Goal: Task Accomplishment & Management: Complete application form

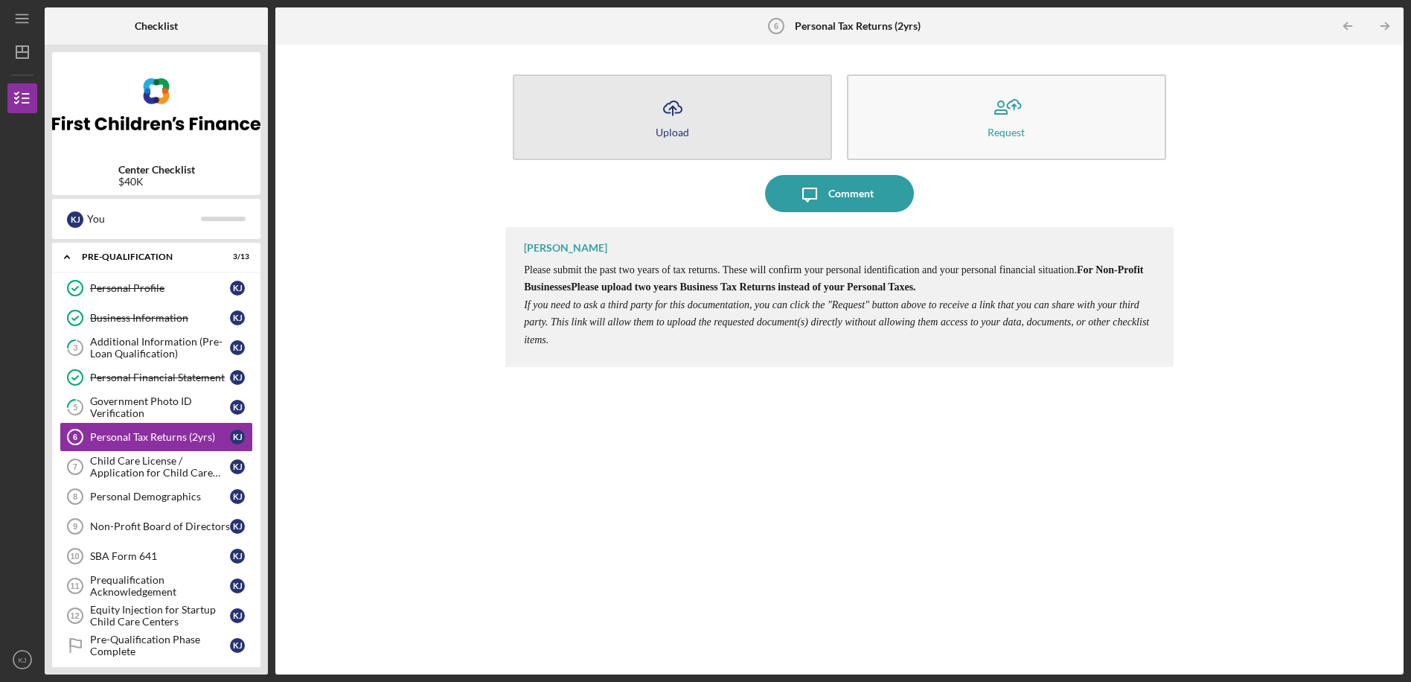
click at [696, 120] on button "Icon/Upload Upload" at bounding box center [672, 117] width 319 height 86
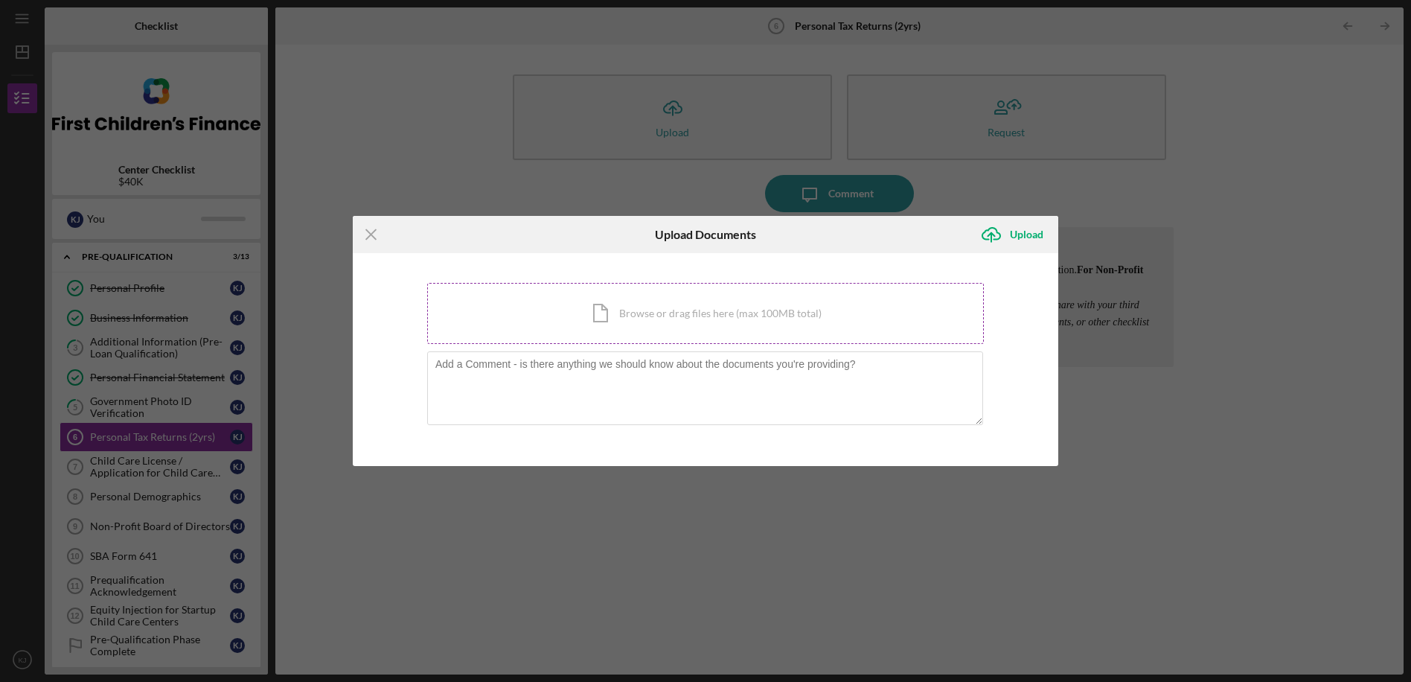
click at [606, 310] on div "Icon/Document Browse or drag files here (max 100MB total) Tap to choose files o…" at bounding box center [705, 313] width 557 height 61
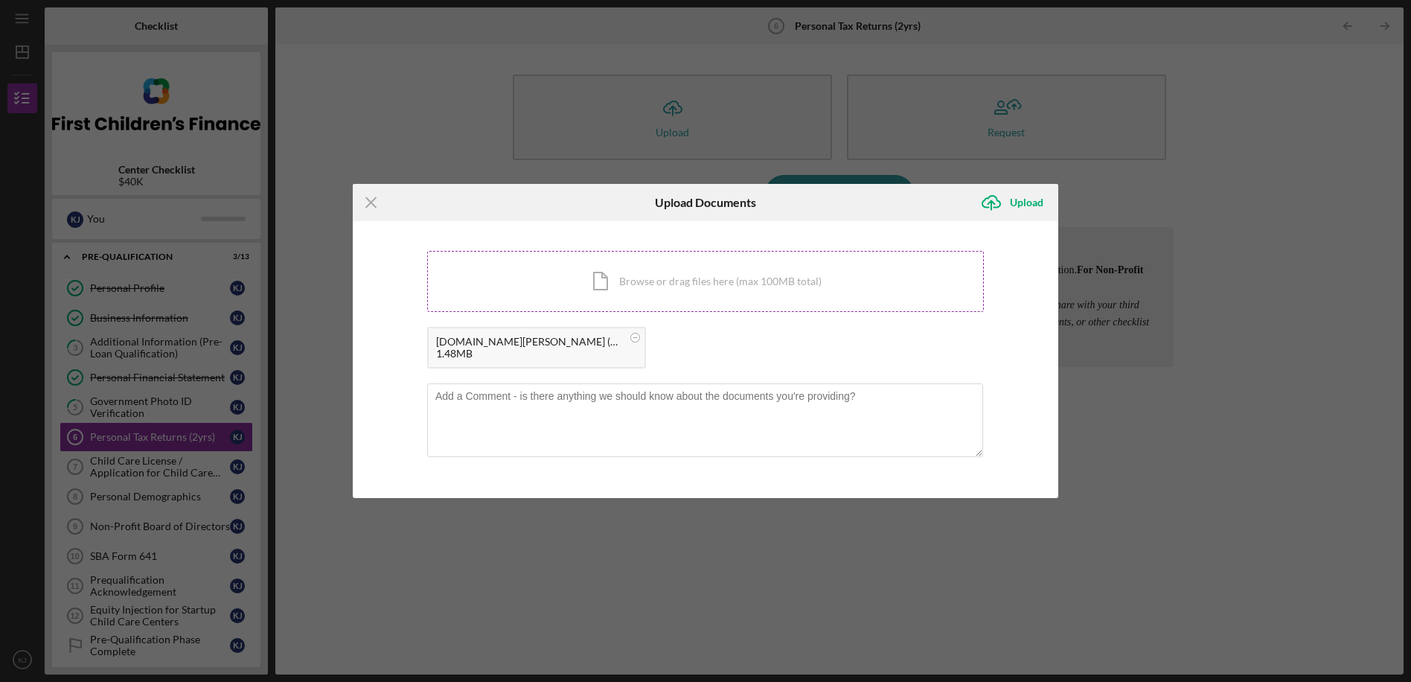
click at [641, 283] on div "Icon/Document Browse or drag files here (max 100MB total) Tap to choose files o…" at bounding box center [705, 281] width 557 height 61
click at [1028, 200] on div "Upload" at bounding box center [1026, 203] width 33 height 30
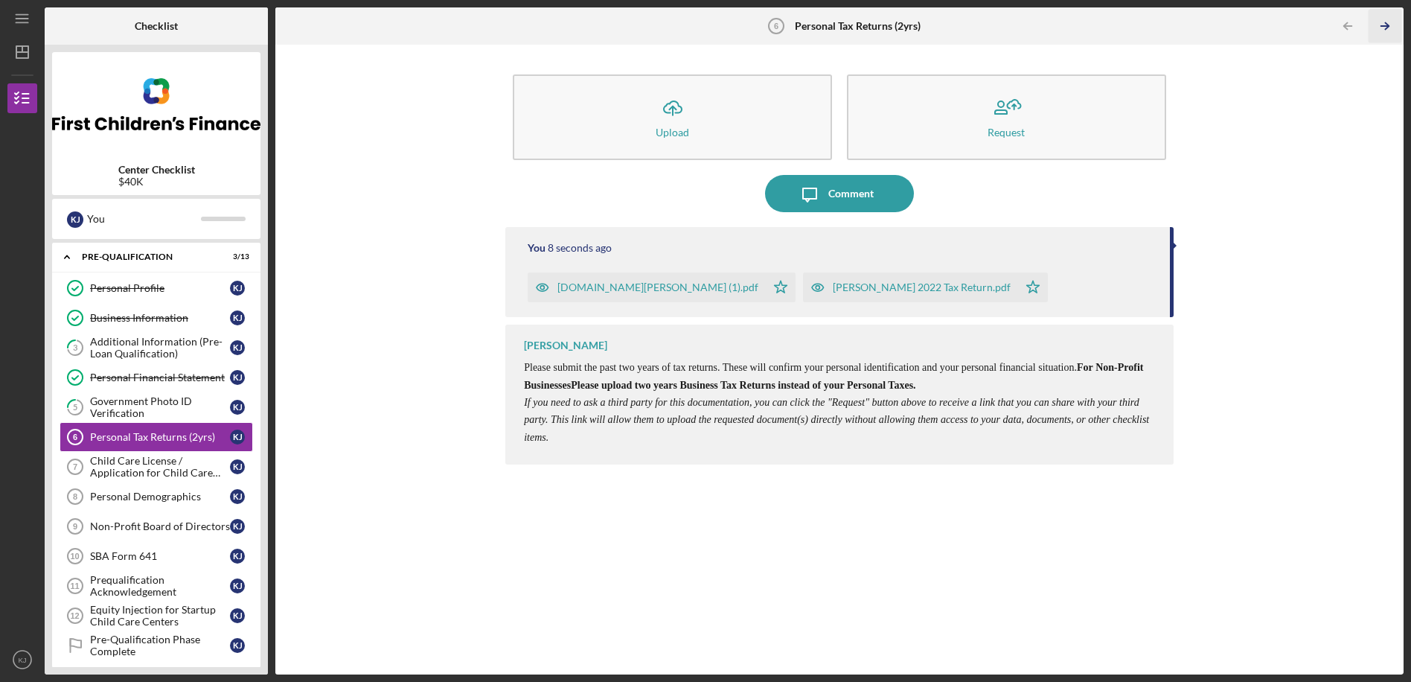
click at [1387, 27] on icon "Icon/Table Pagination Arrow" at bounding box center [1384, 26] width 33 height 33
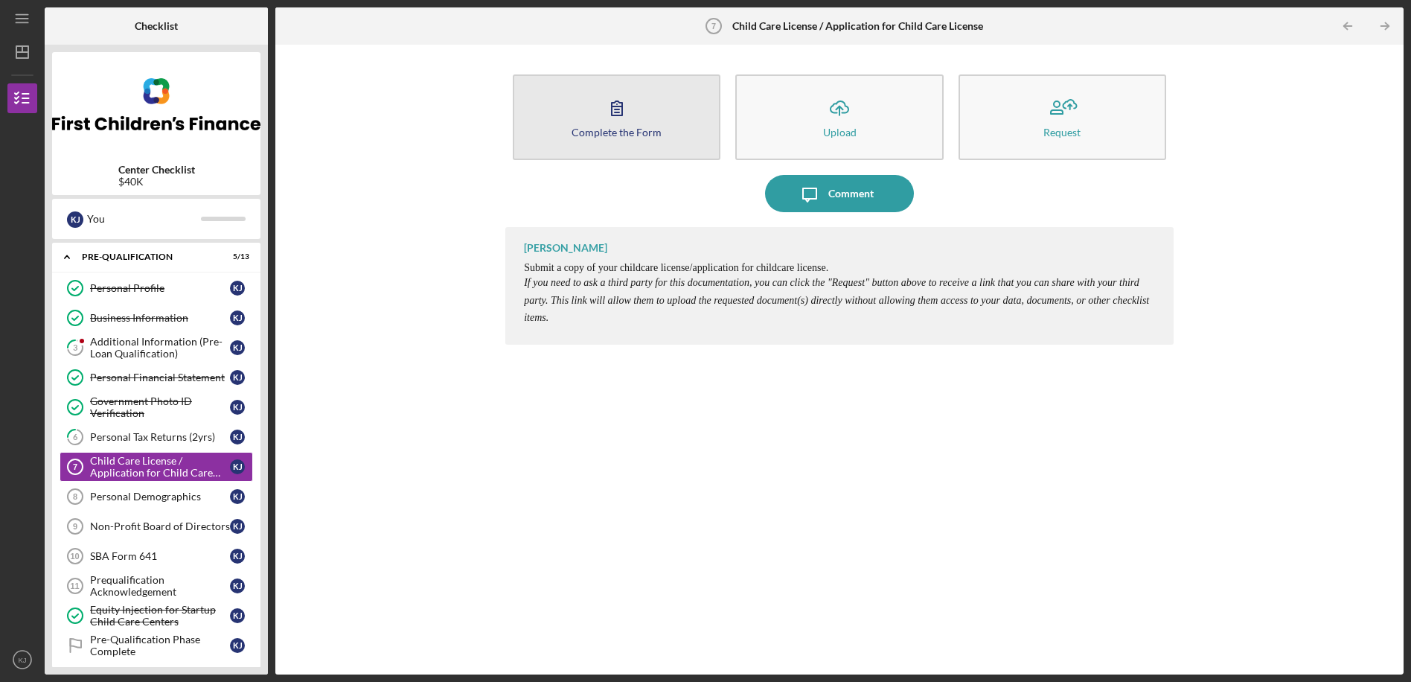
click at [639, 129] on div "Complete the Form" at bounding box center [617, 132] width 90 height 11
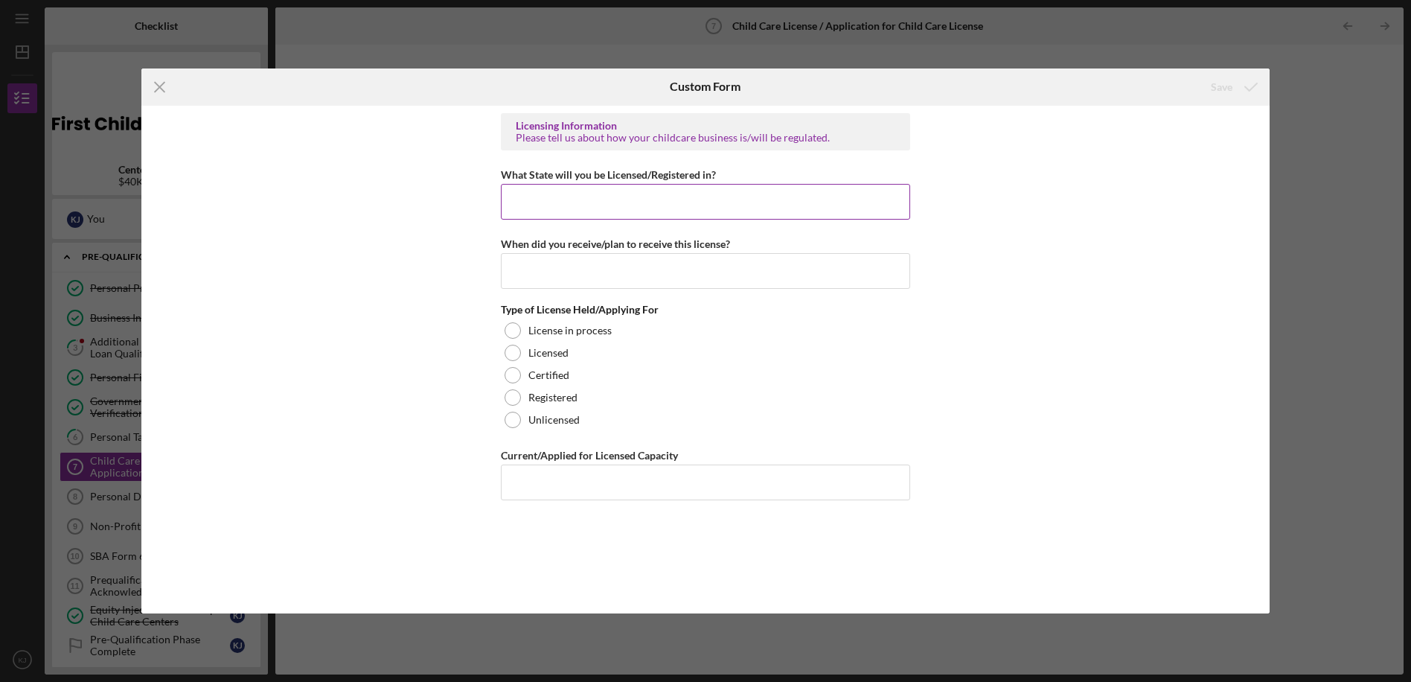
click at [546, 208] on input "What State will you be Licensed/Registered in?" at bounding box center [705, 202] width 409 height 36
type input "[US_STATE]"
click at [528, 275] on input "When did you receive/plan to receive this license?" at bounding box center [705, 271] width 409 height 36
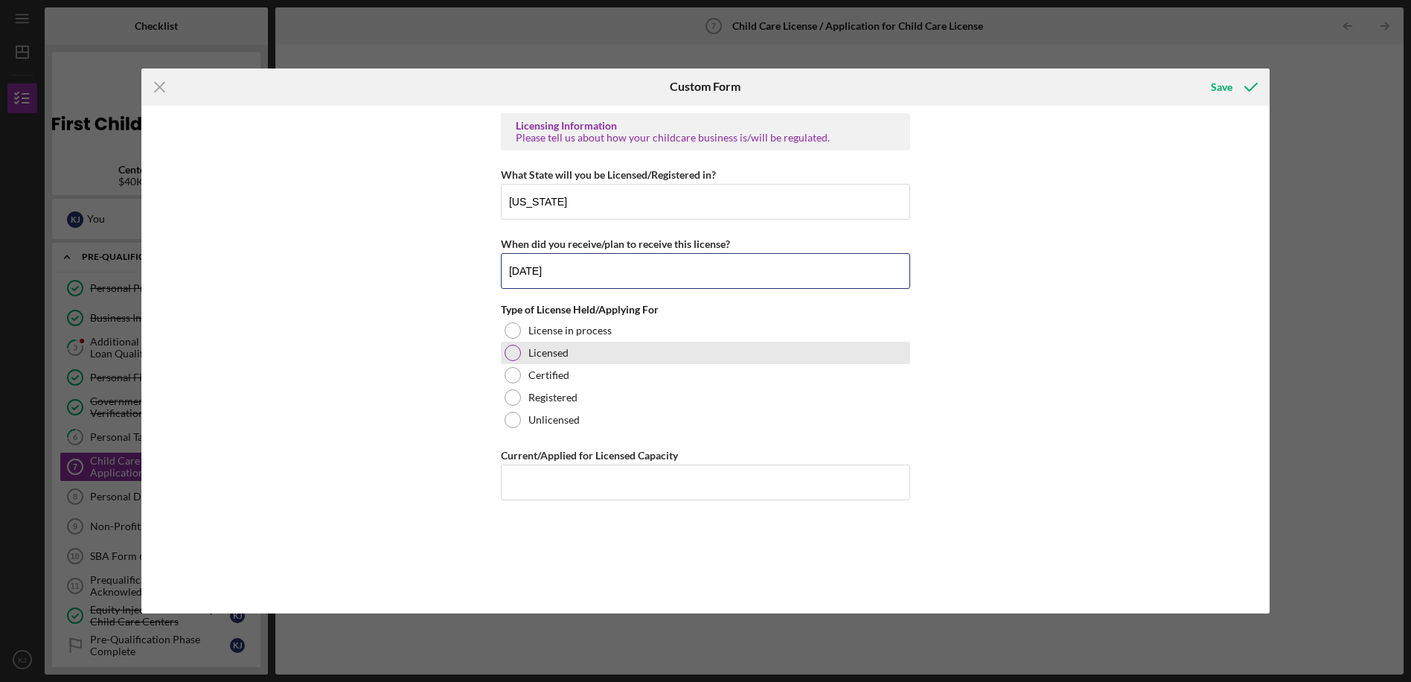
type input "[DATE]"
click at [513, 356] on div at bounding box center [513, 353] width 16 height 16
click at [544, 487] on input "Current/Applied for Licensed Capacity" at bounding box center [705, 482] width 409 height 36
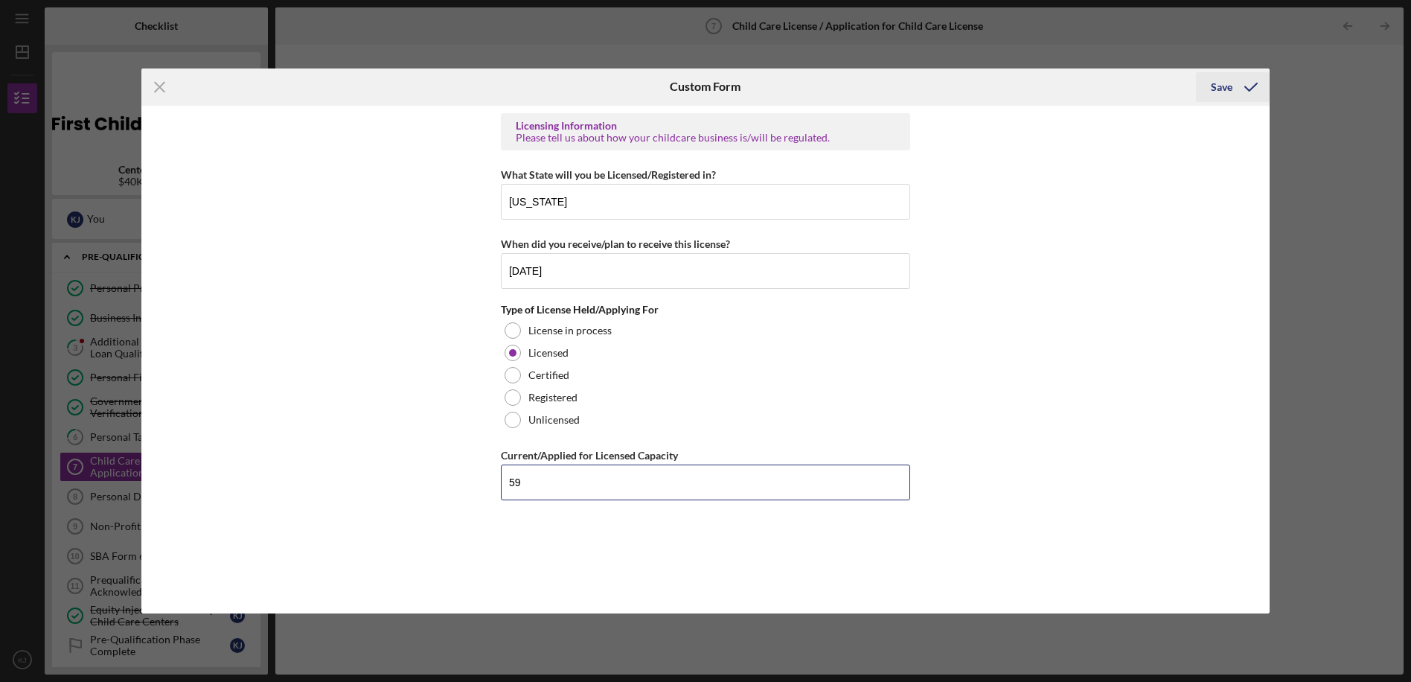
type input "59"
click at [1227, 89] on div "Save" at bounding box center [1222, 87] width 22 height 30
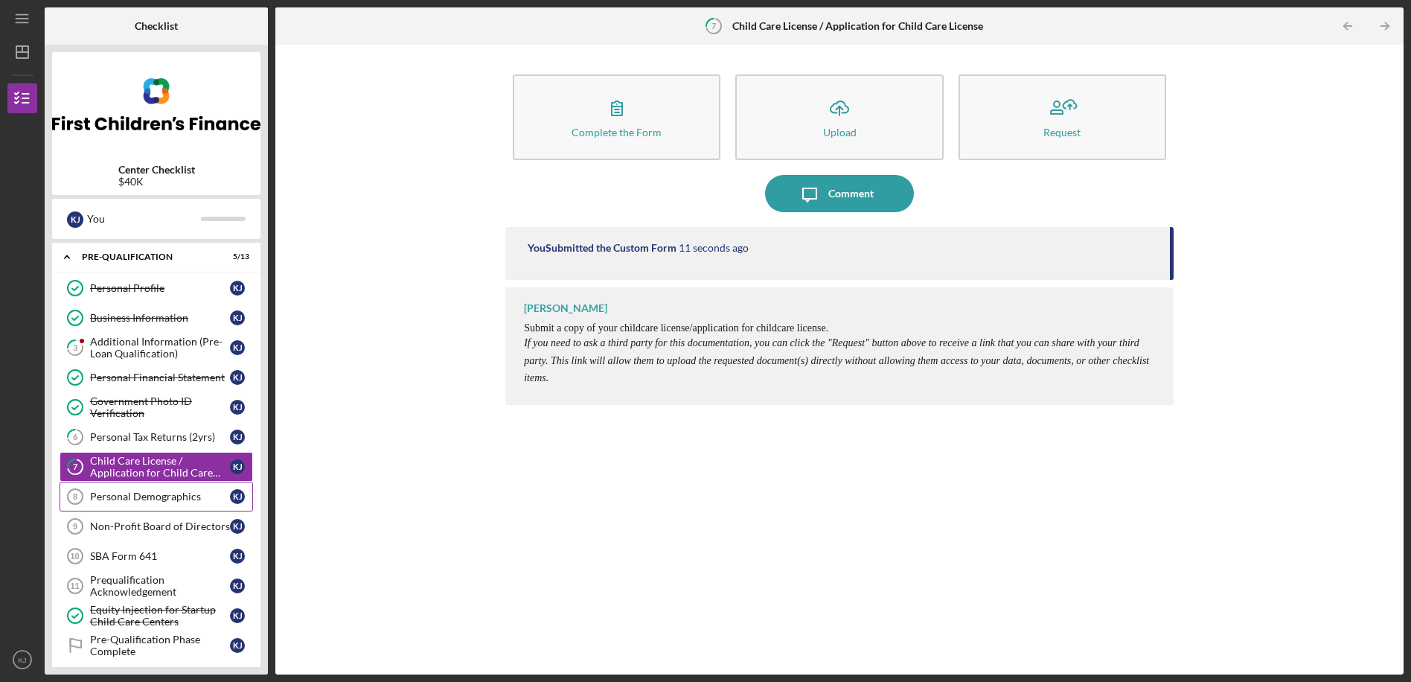
click at [137, 497] on div "Personal Demographics" at bounding box center [160, 496] width 140 height 12
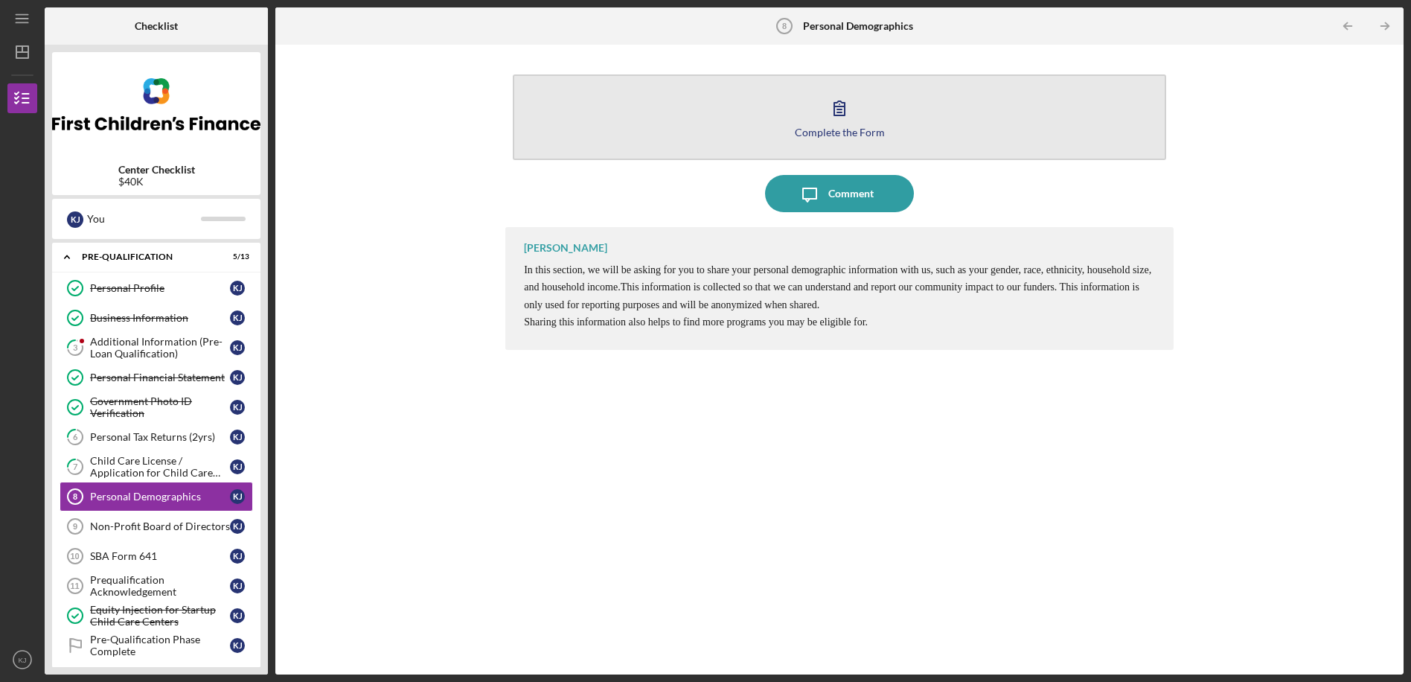
click at [878, 99] on button "Complete the Form Form" at bounding box center [839, 117] width 653 height 86
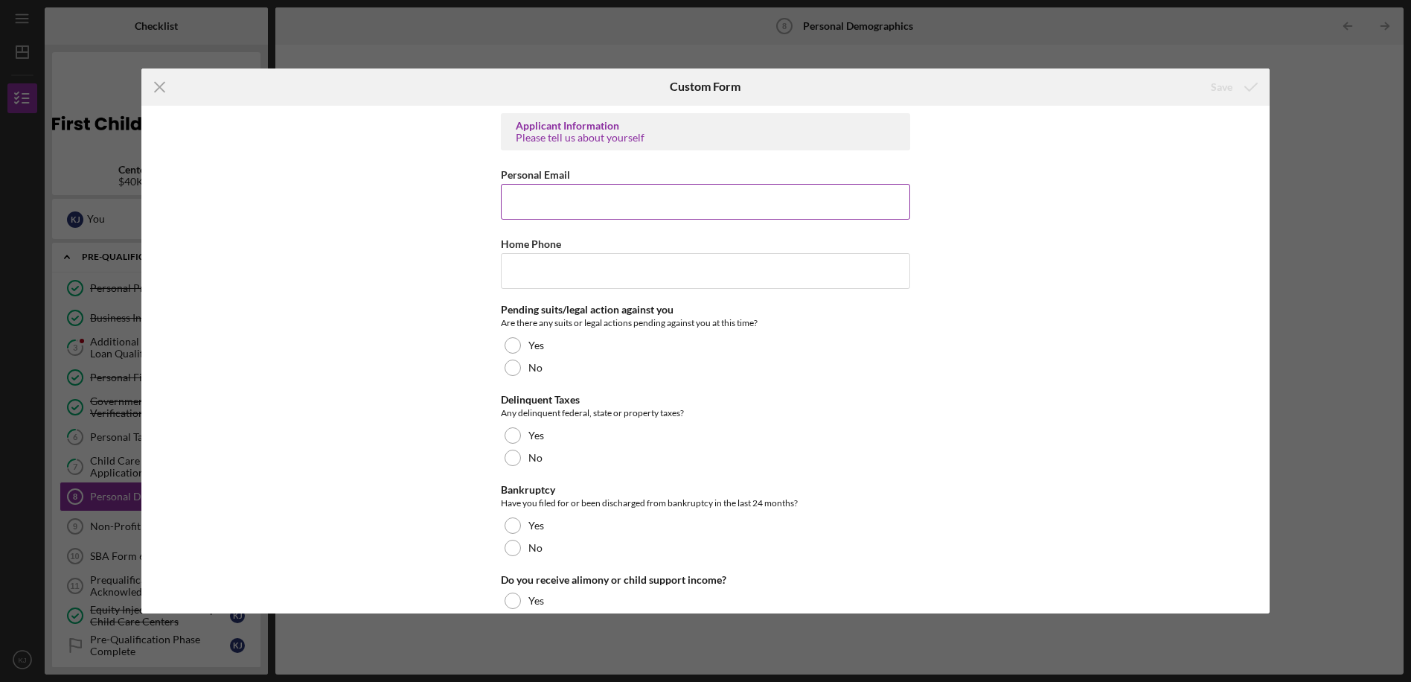
click at [539, 200] on input "Personal Email" at bounding box center [705, 202] width 409 height 36
type input "[EMAIL_ADDRESS][DOMAIN_NAME]"
click at [534, 287] on input "Home Phone" at bounding box center [705, 271] width 409 height 36
click at [543, 272] on input "Home Phone" at bounding box center [705, 271] width 409 height 36
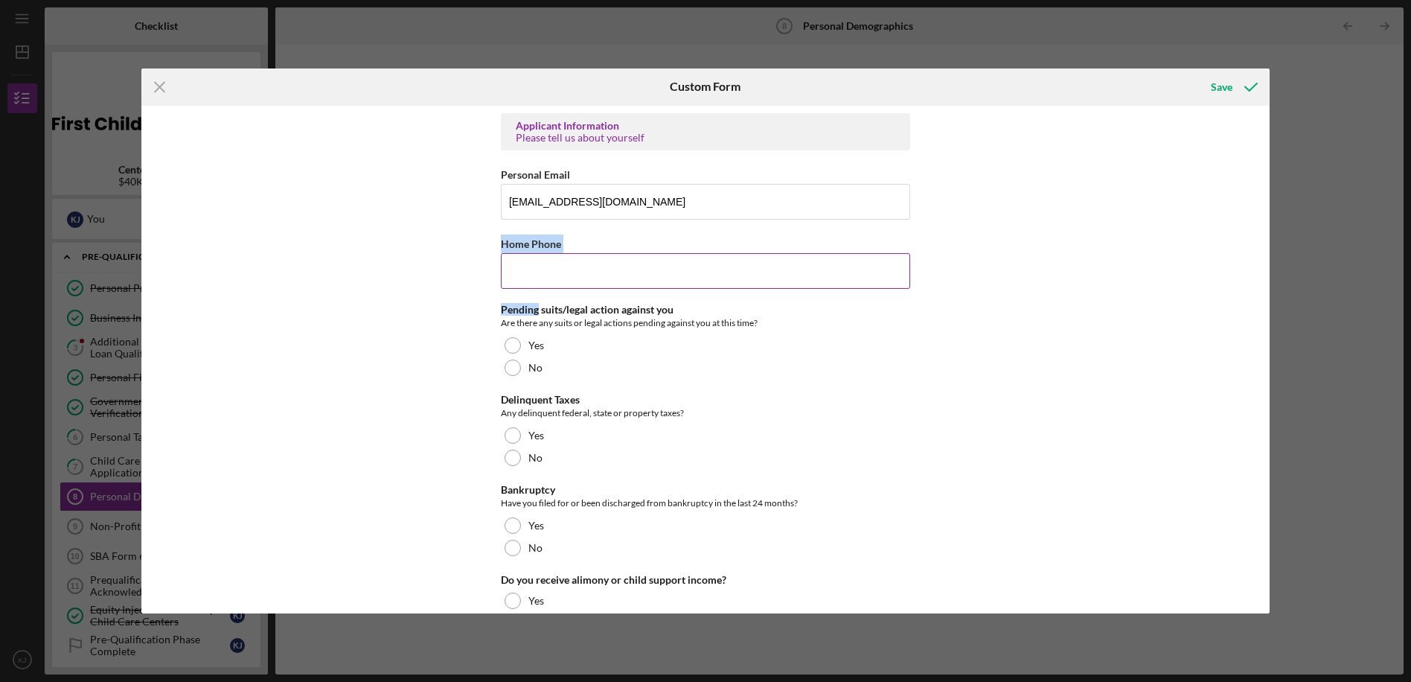
click at [516, 276] on input "Home Phone" at bounding box center [705, 271] width 409 height 36
click at [513, 270] on input "Home Phone" at bounding box center [705, 271] width 409 height 36
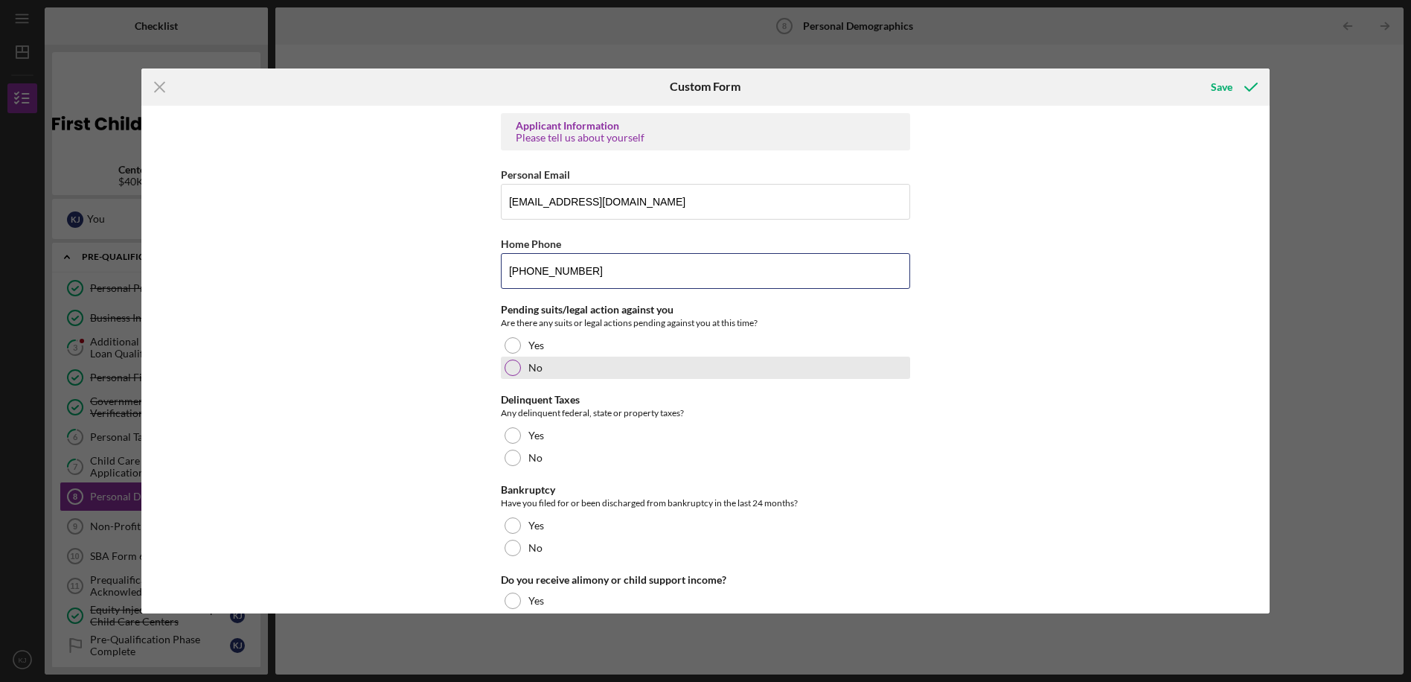
type input "[PHONE_NUMBER]"
click at [508, 371] on div at bounding box center [513, 367] width 16 height 16
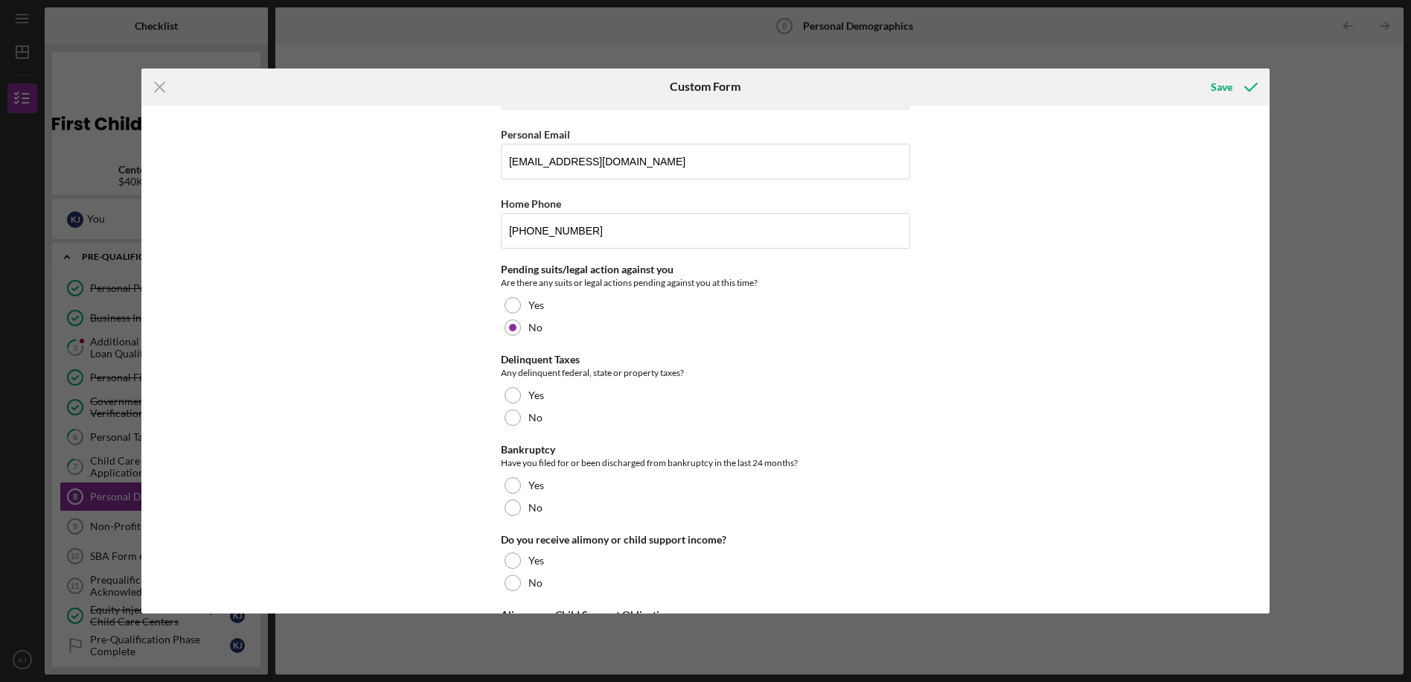
scroll to position [74, 0]
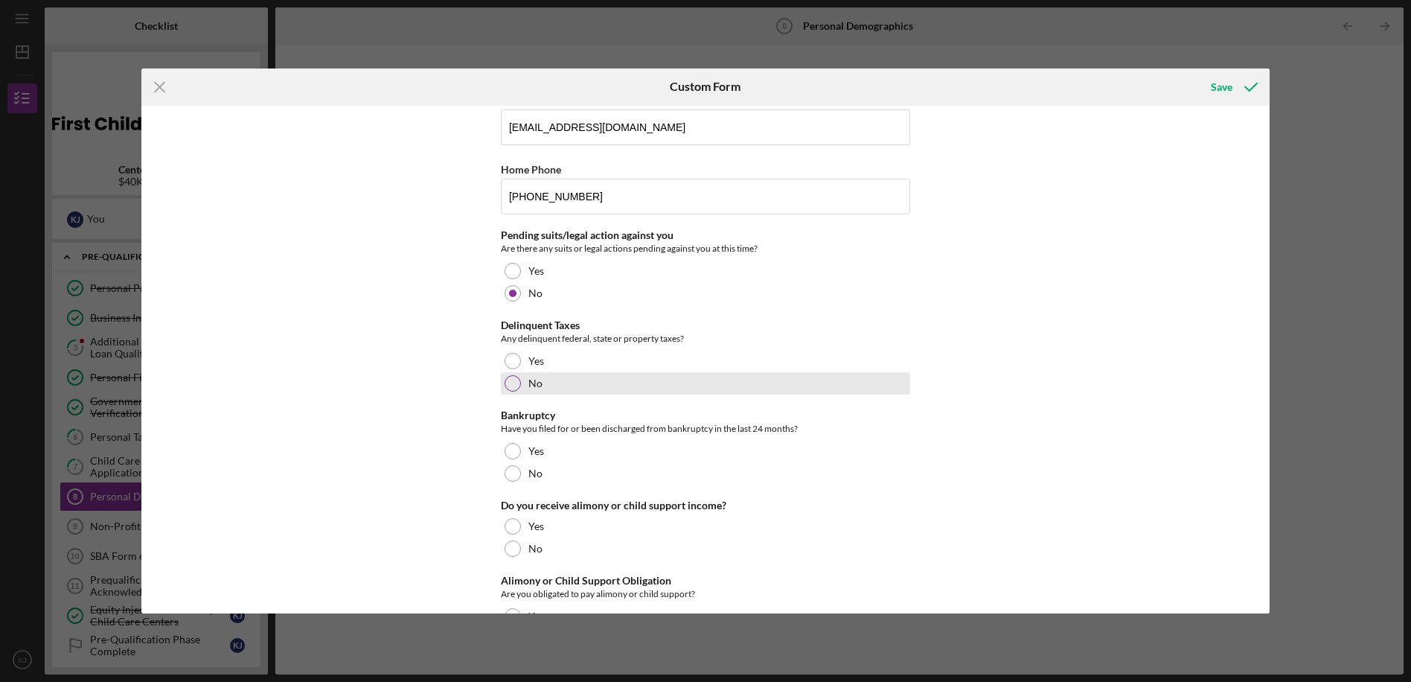
click at [513, 380] on div at bounding box center [513, 383] width 16 height 16
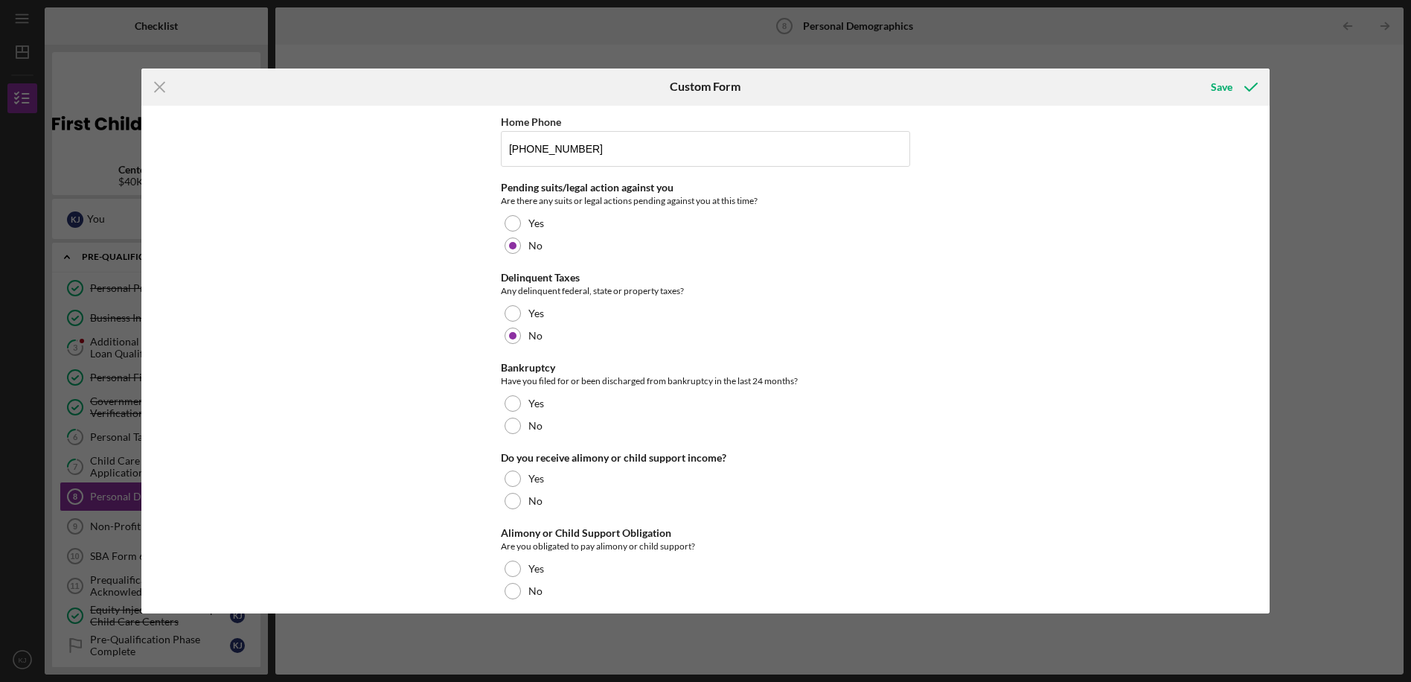
scroll to position [149, 0]
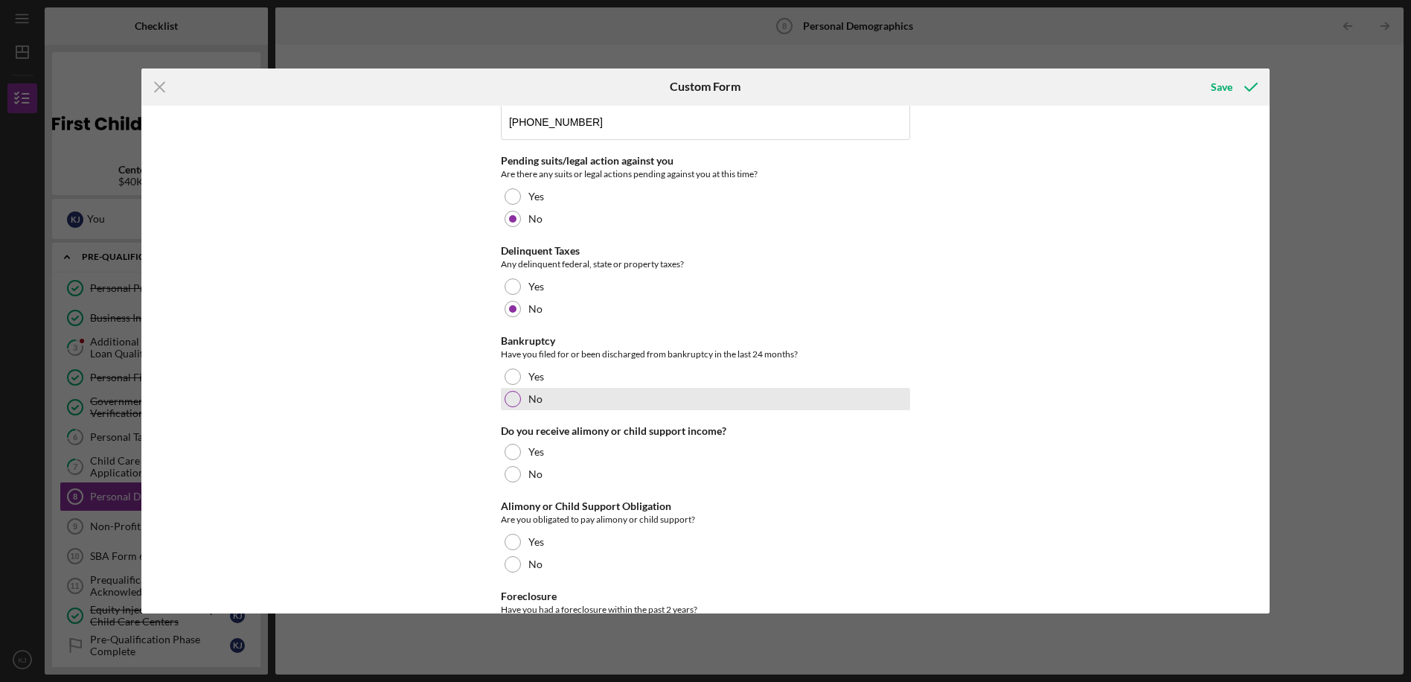
click at [510, 399] on div at bounding box center [513, 399] width 16 height 16
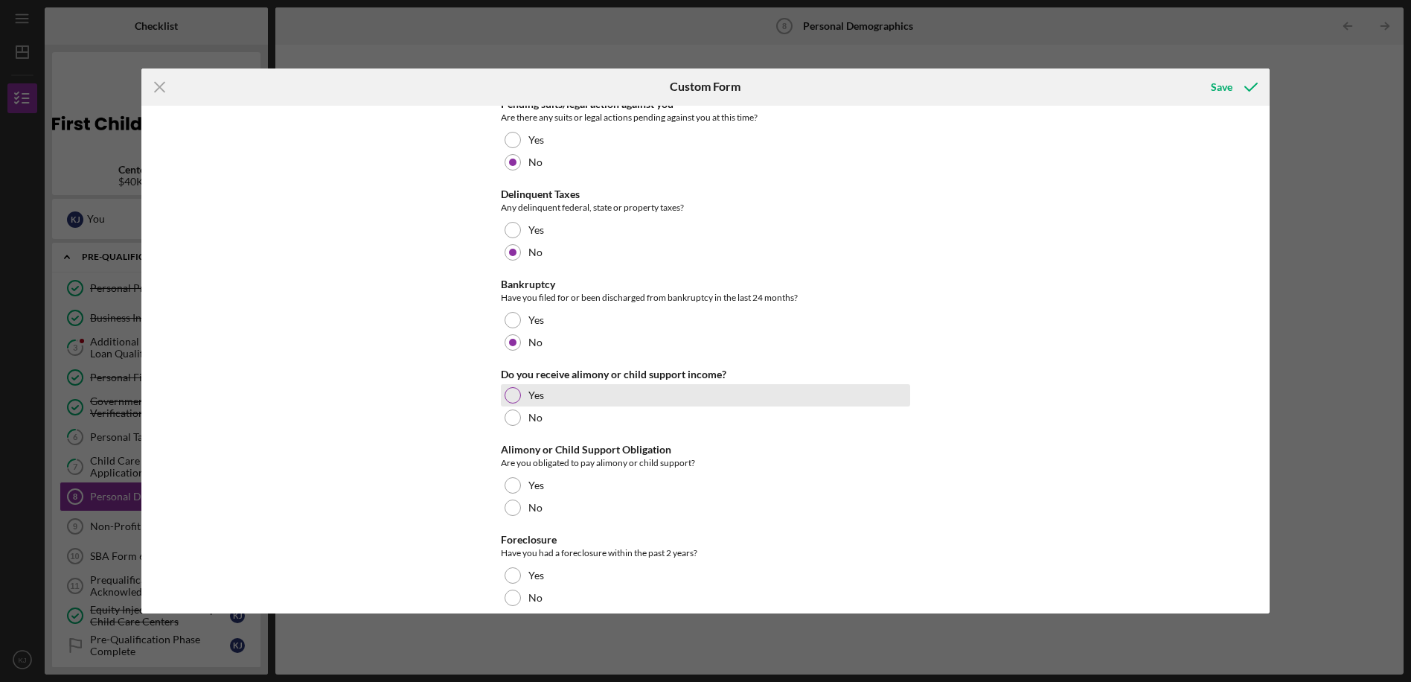
scroll to position [223, 0]
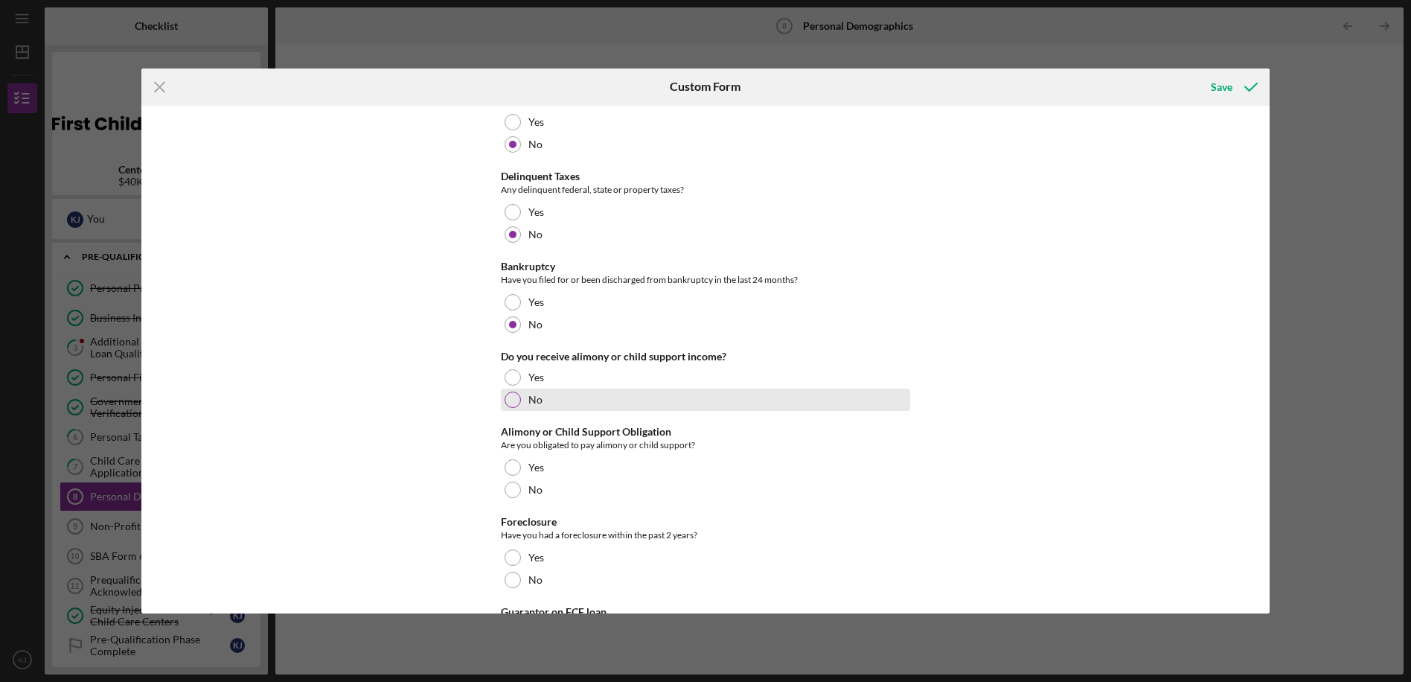
click at [508, 403] on div at bounding box center [513, 399] width 16 height 16
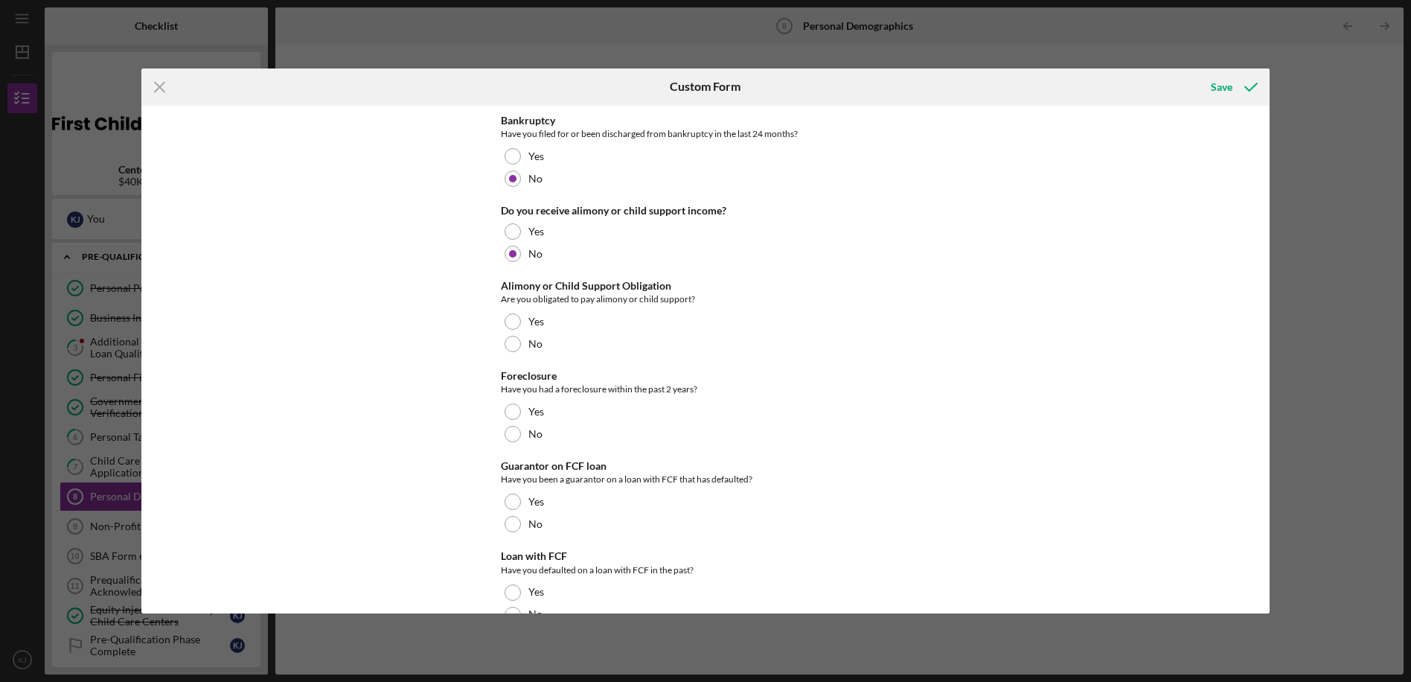
scroll to position [372, 0]
click at [509, 340] on div at bounding box center [513, 341] width 16 height 16
click at [507, 426] on div at bounding box center [513, 431] width 16 height 16
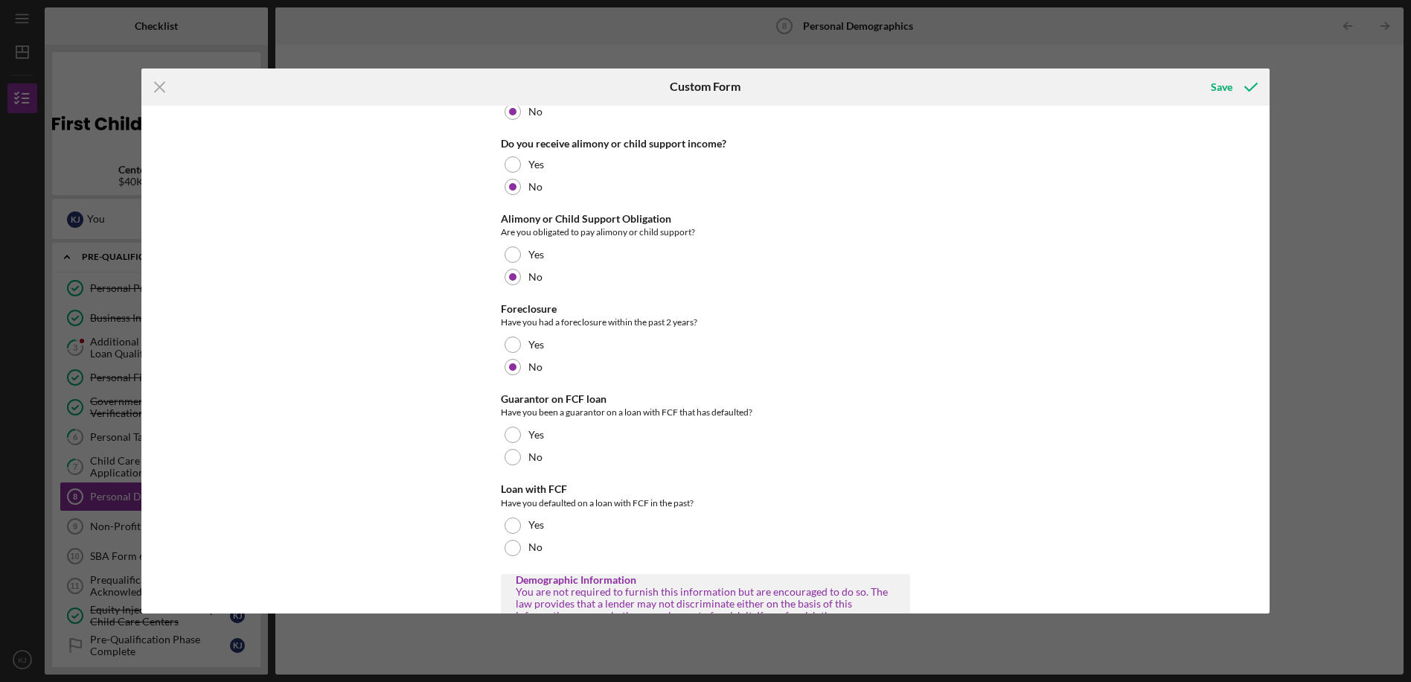
scroll to position [521, 0]
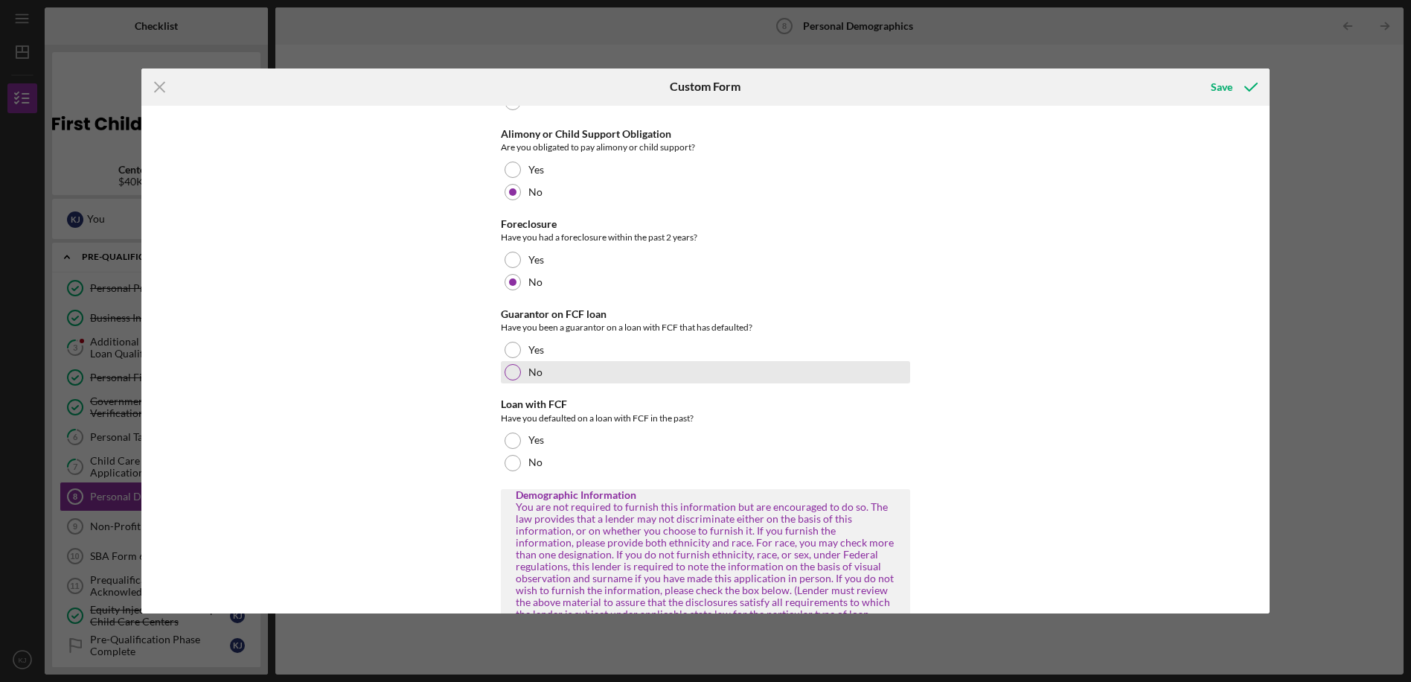
click at [502, 382] on div "No" at bounding box center [705, 372] width 409 height 22
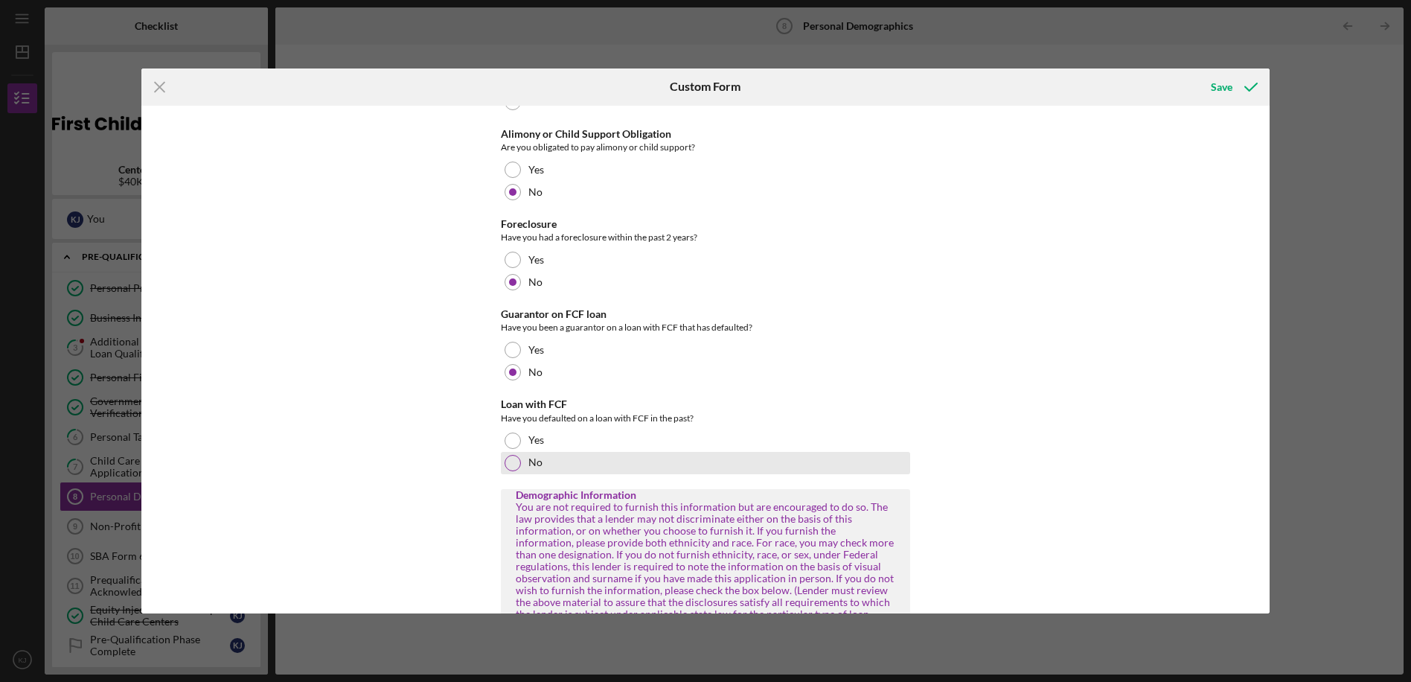
drag, startPoint x: 510, startPoint y: 462, endPoint x: 597, endPoint y: 433, distance: 91.8
click at [512, 462] on div at bounding box center [513, 463] width 16 height 16
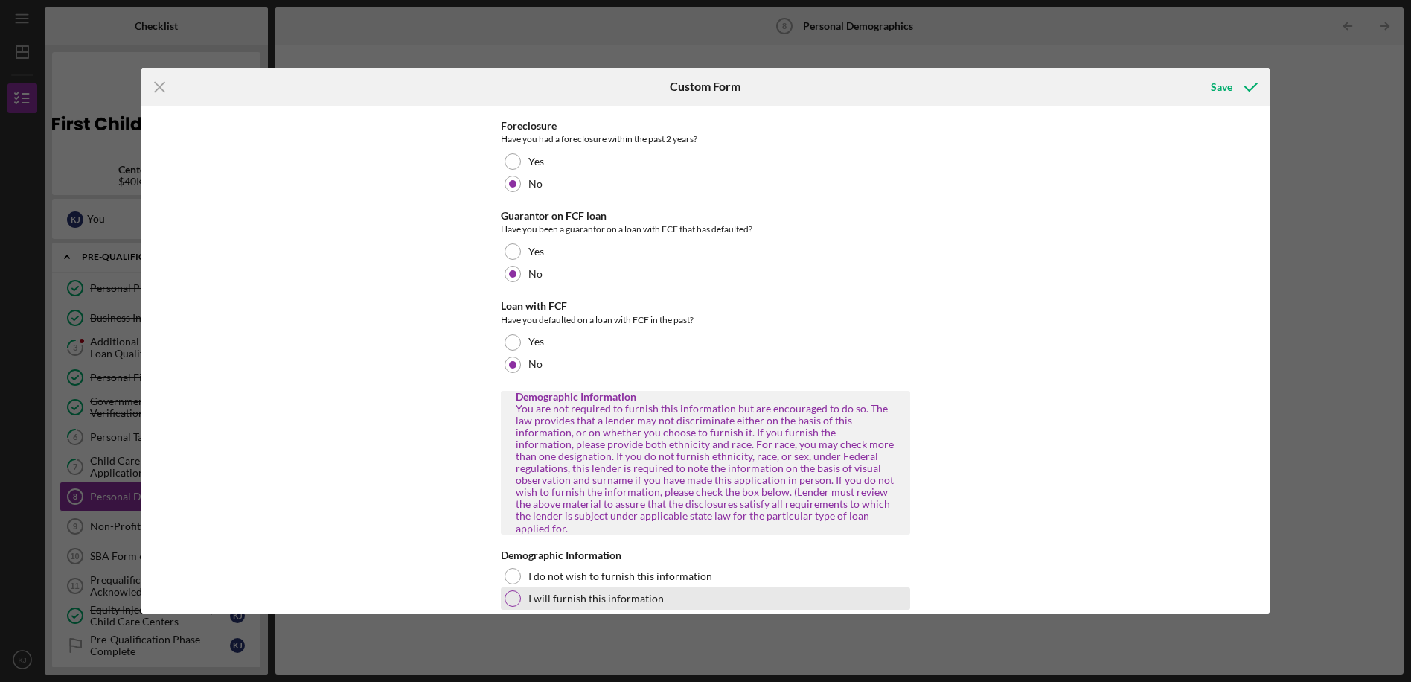
scroll to position [819, 0]
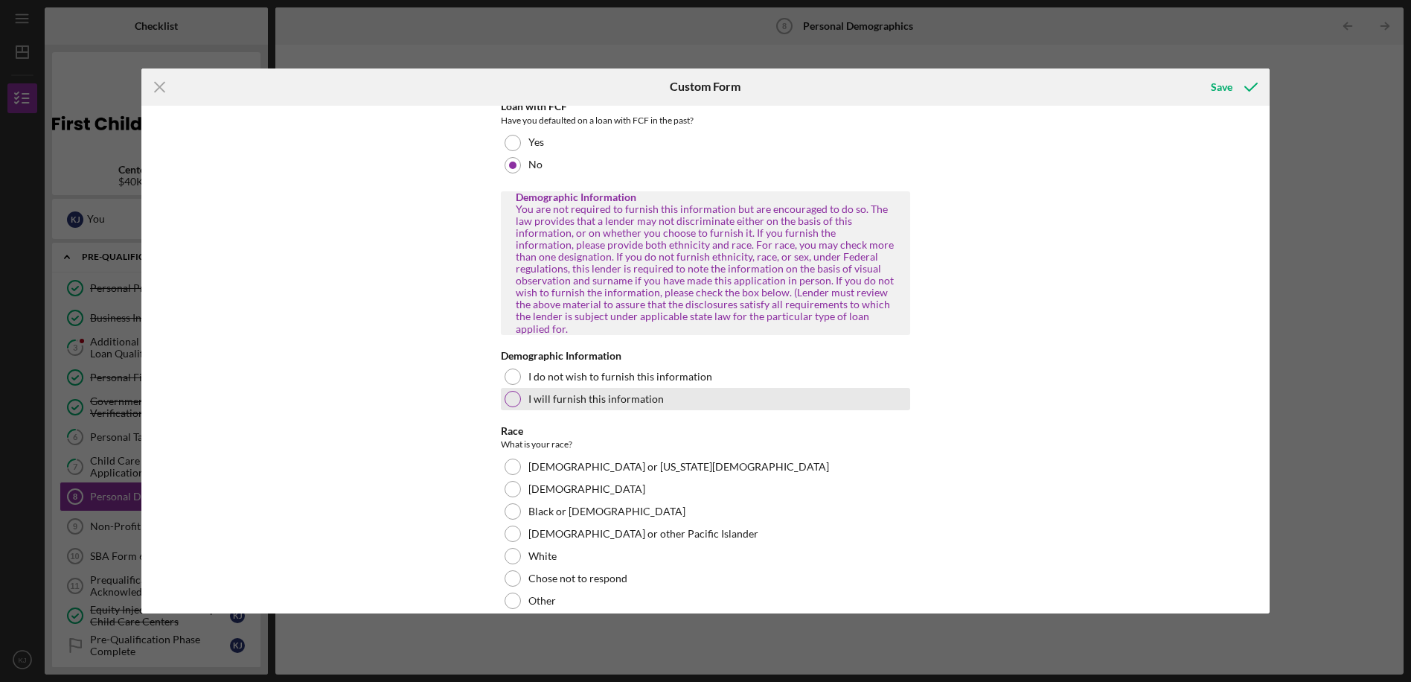
click at [513, 391] on div at bounding box center [513, 399] width 16 height 16
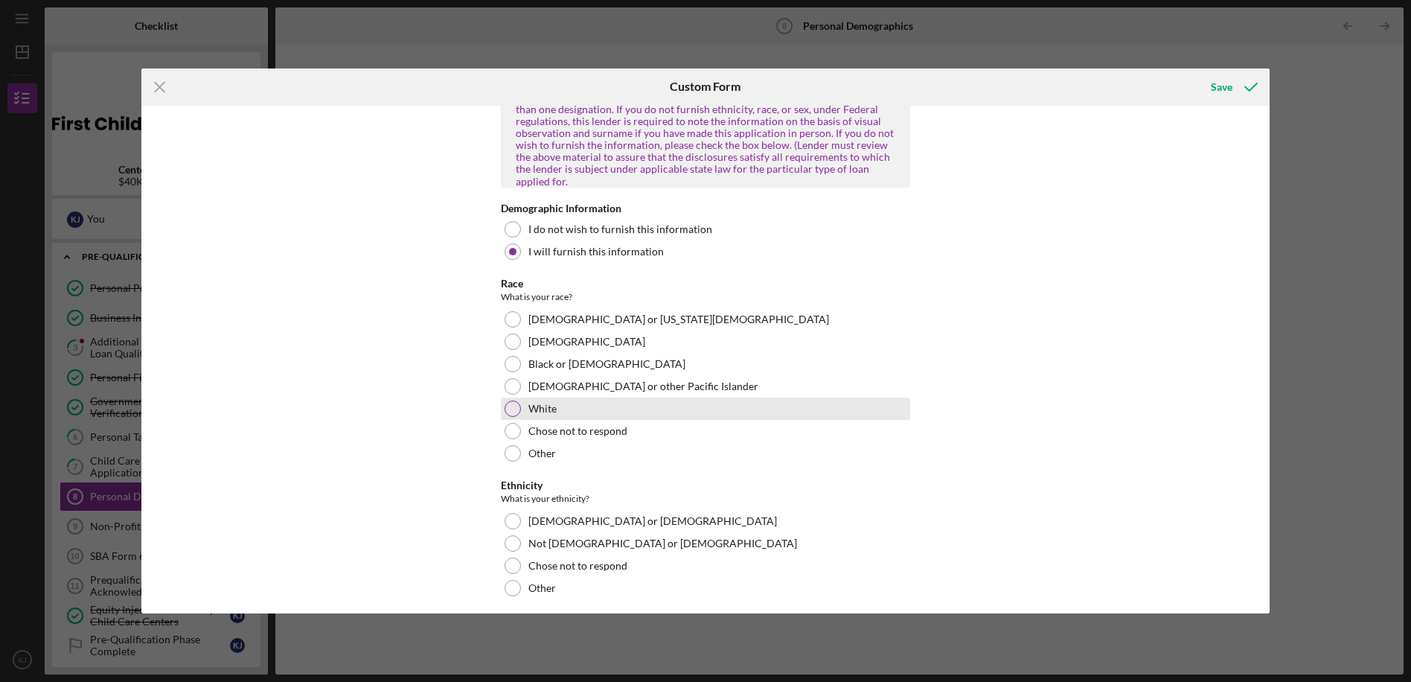
scroll to position [967, 0]
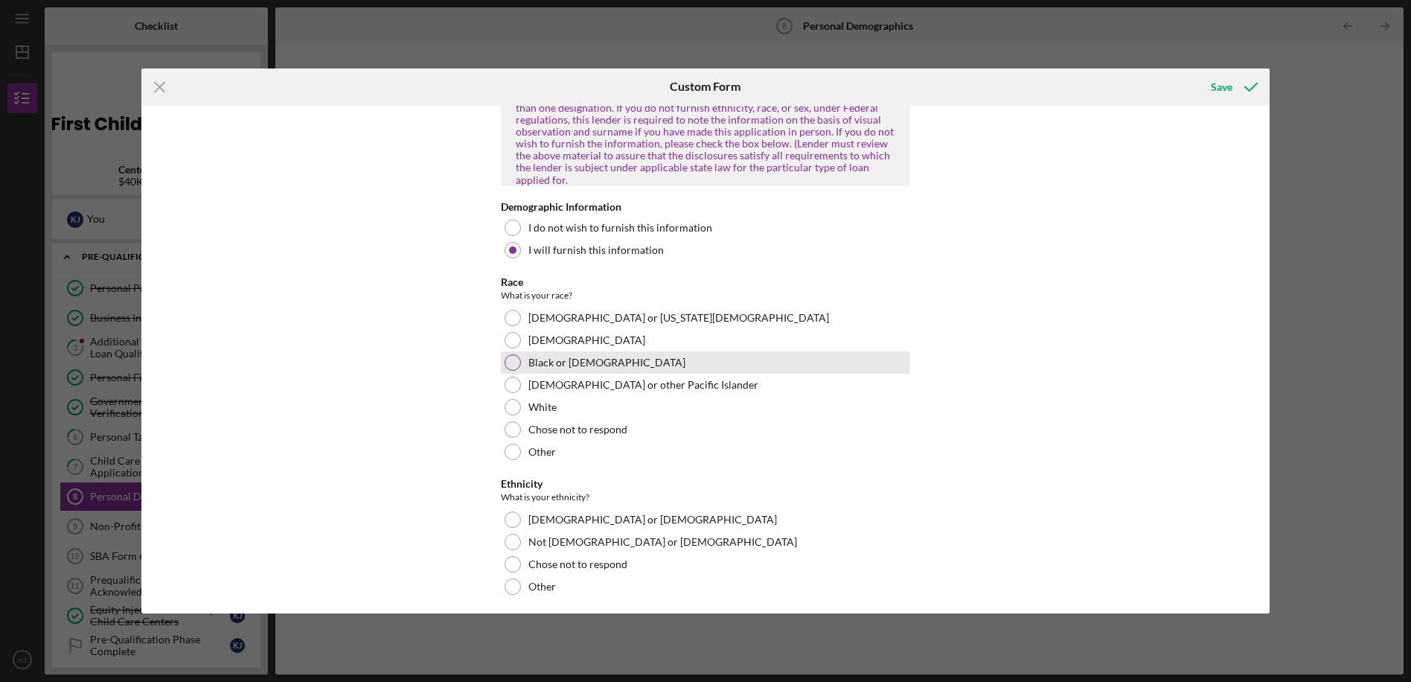
click at [514, 354] on div at bounding box center [513, 362] width 16 height 16
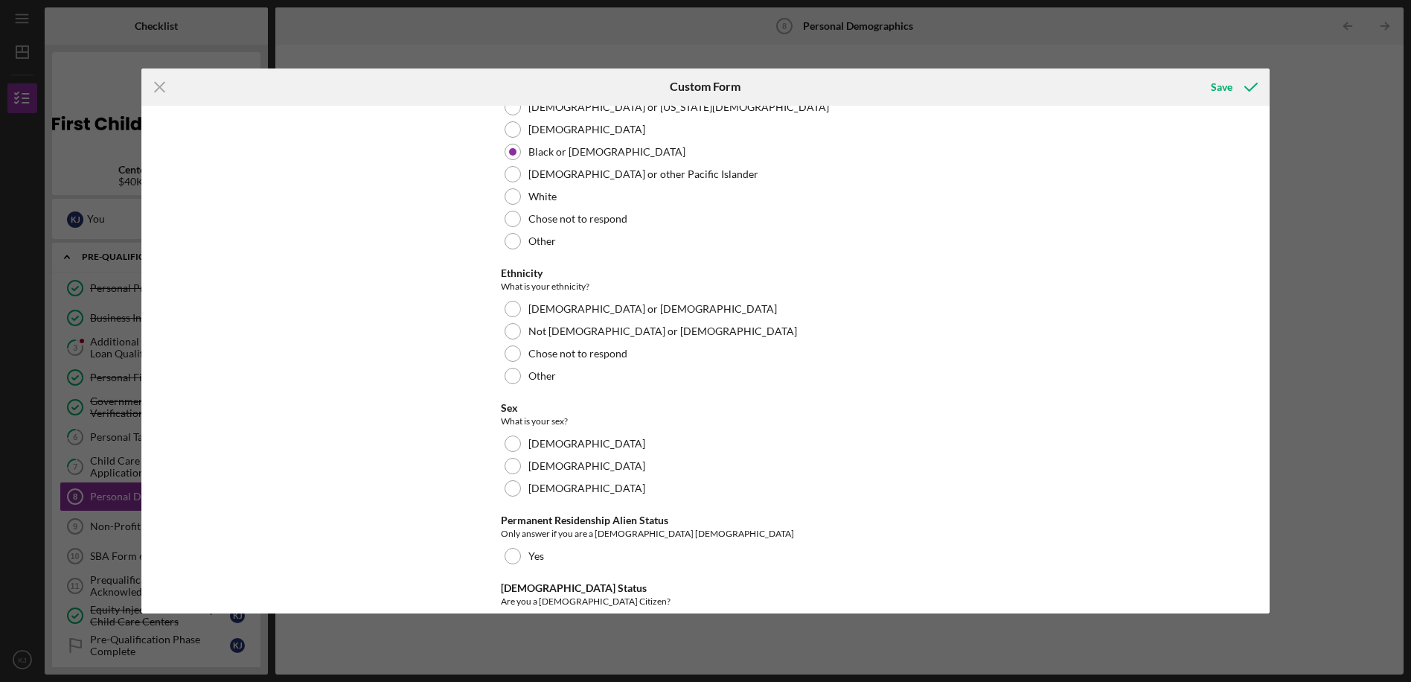
scroll to position [1191, 0]
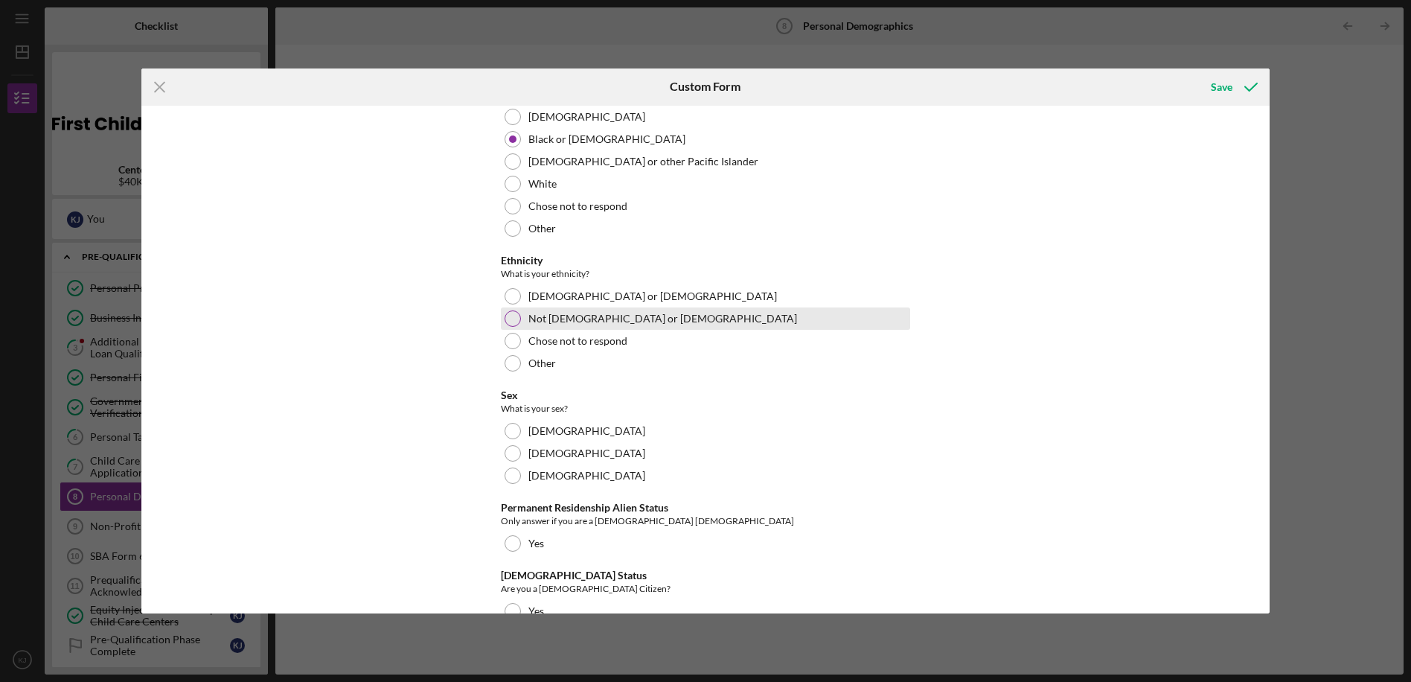
click at [512, 310] on div at bounding box center [513, 318] width 16 height 16
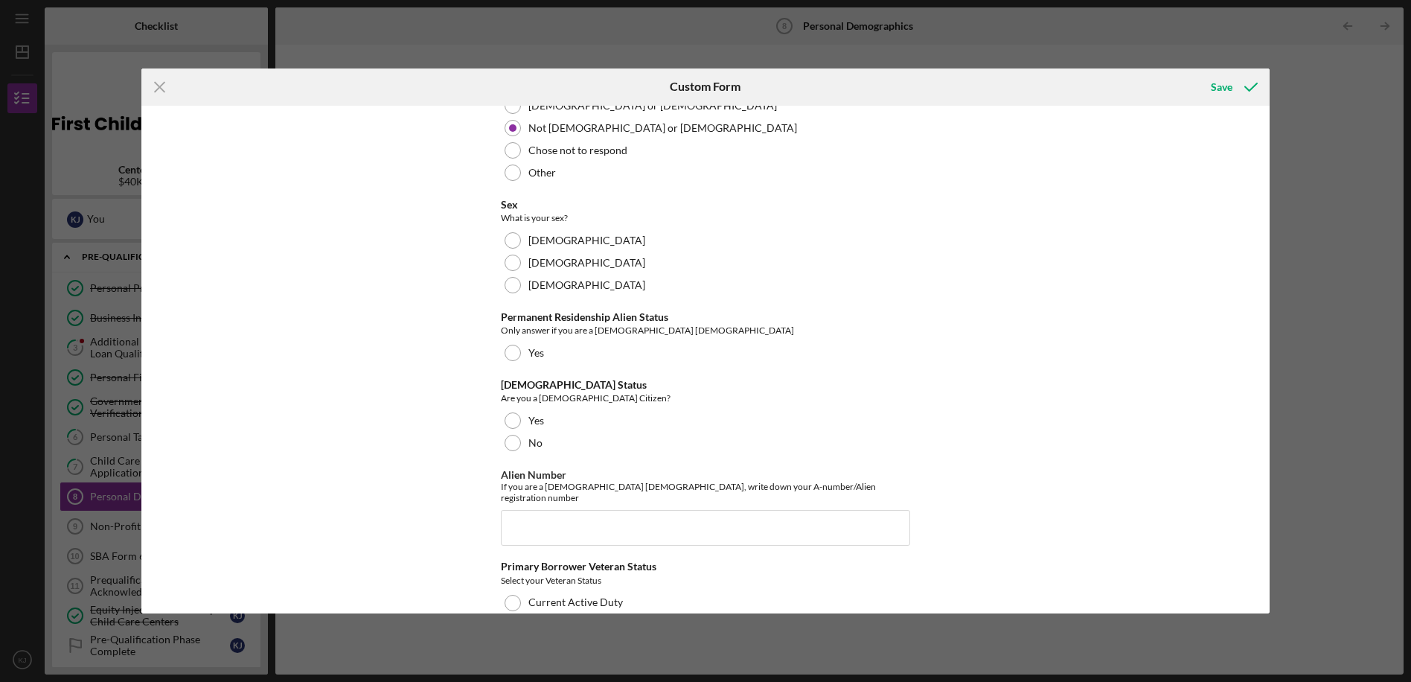
scroll to position [1414, 0]
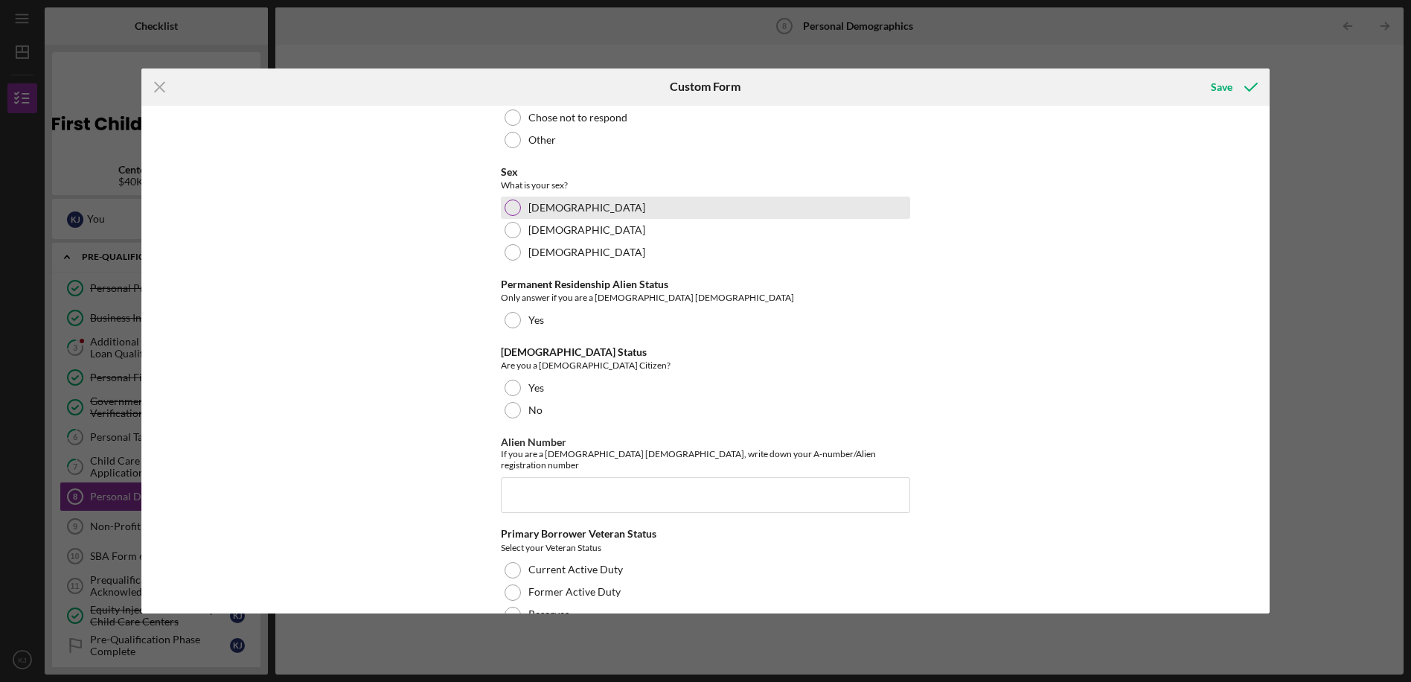
click at [513, 199] on div at bounding box center [513, 207] width 16 height 16
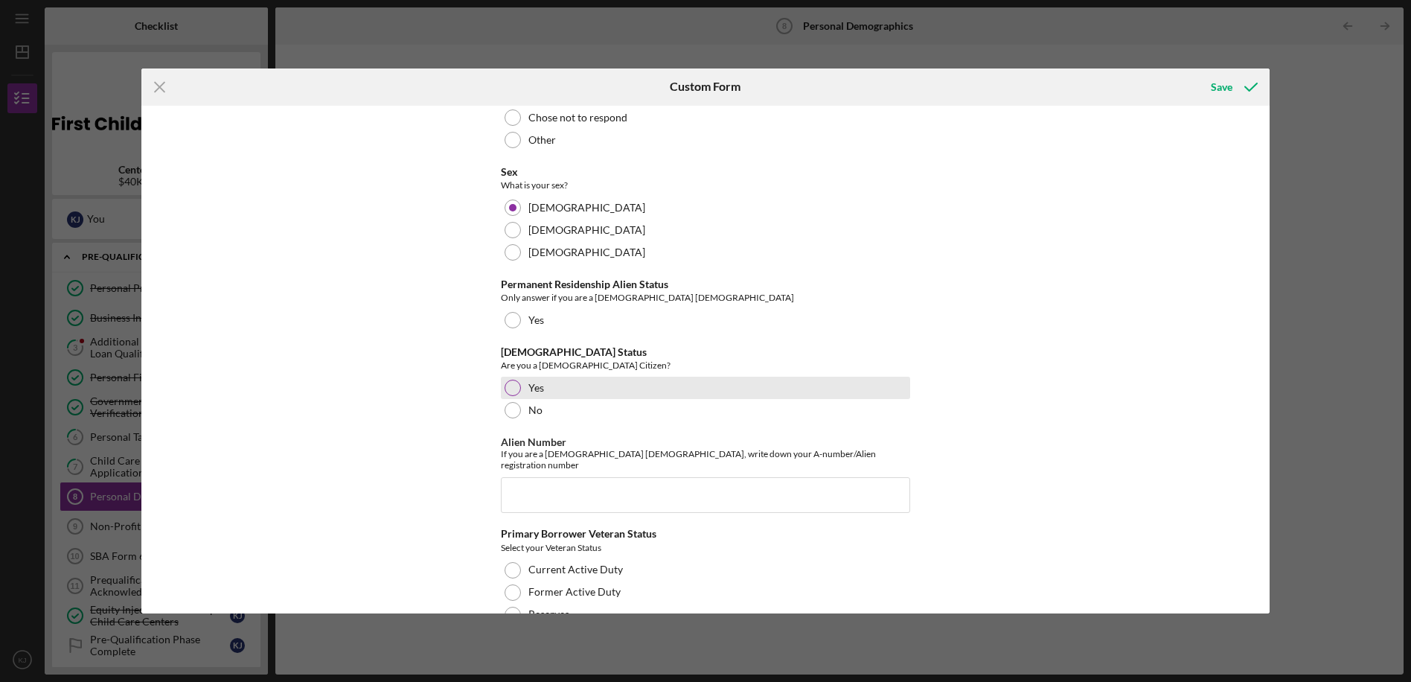
click at [509, 380] on div at bounding box center [513, 388] width 16 height 16
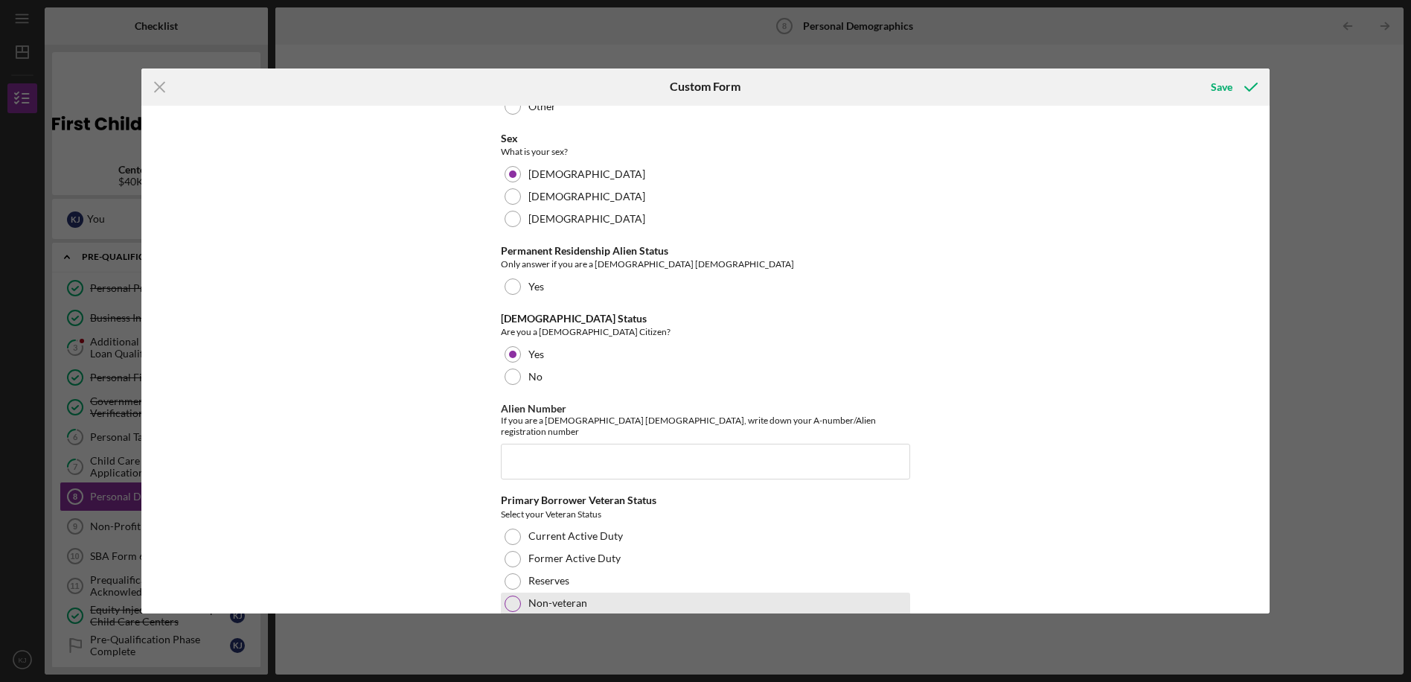
click at [510, 595] on div at bounding box center [513, 603] width 16 height 16
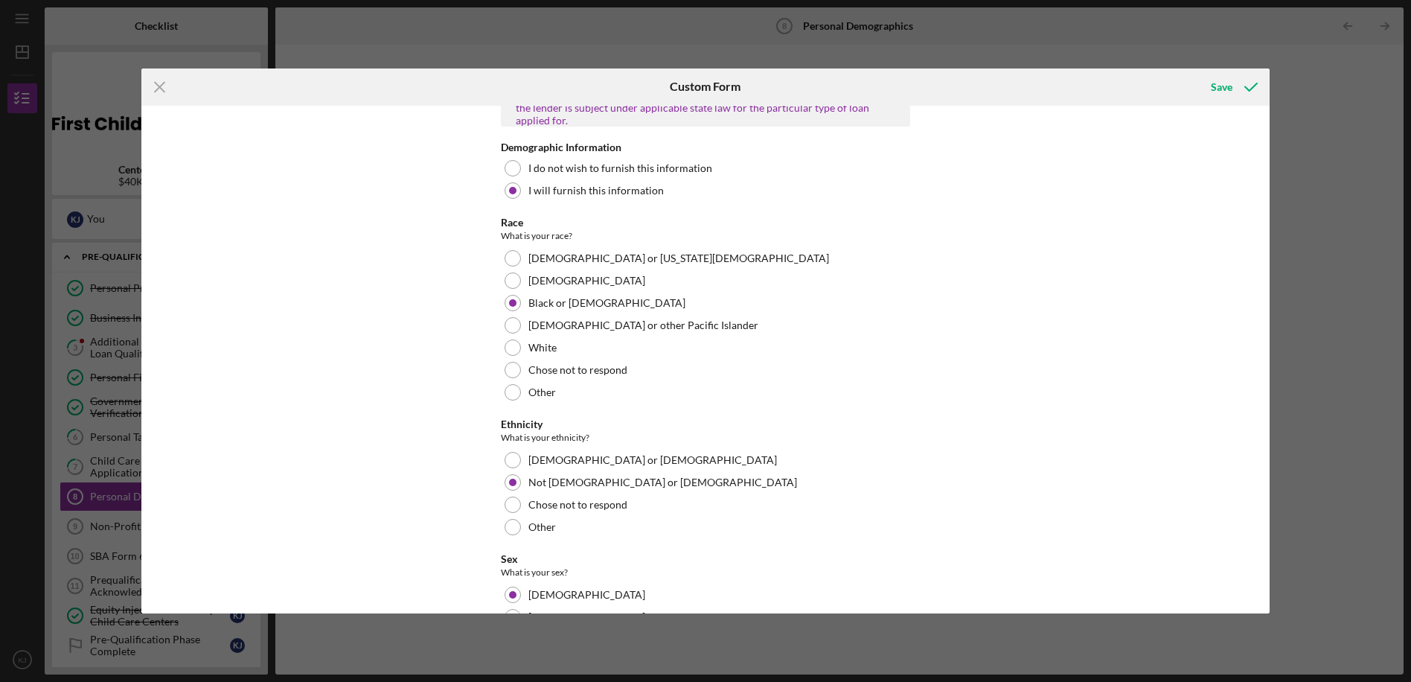
scroll to position [1001, 0]
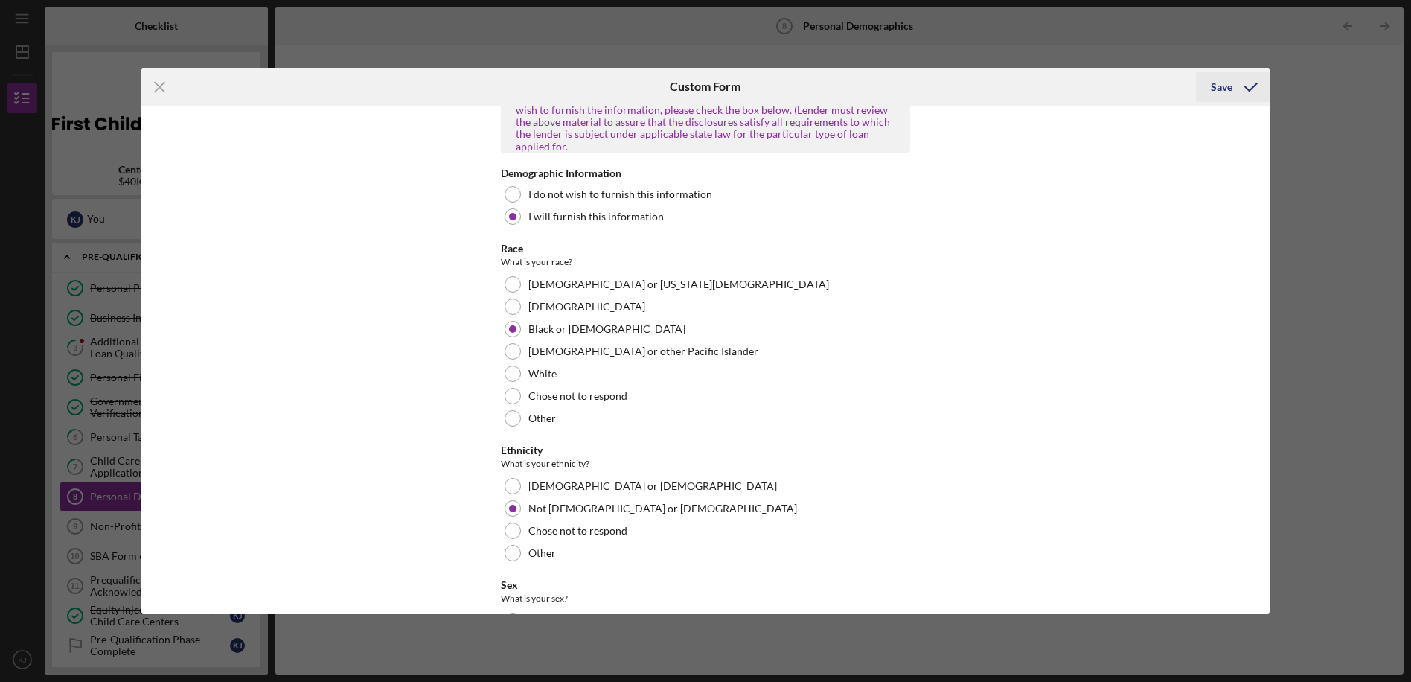
click at [1223, 92] on div "Save" at bounding box center [1222, 87] width 22 height 30
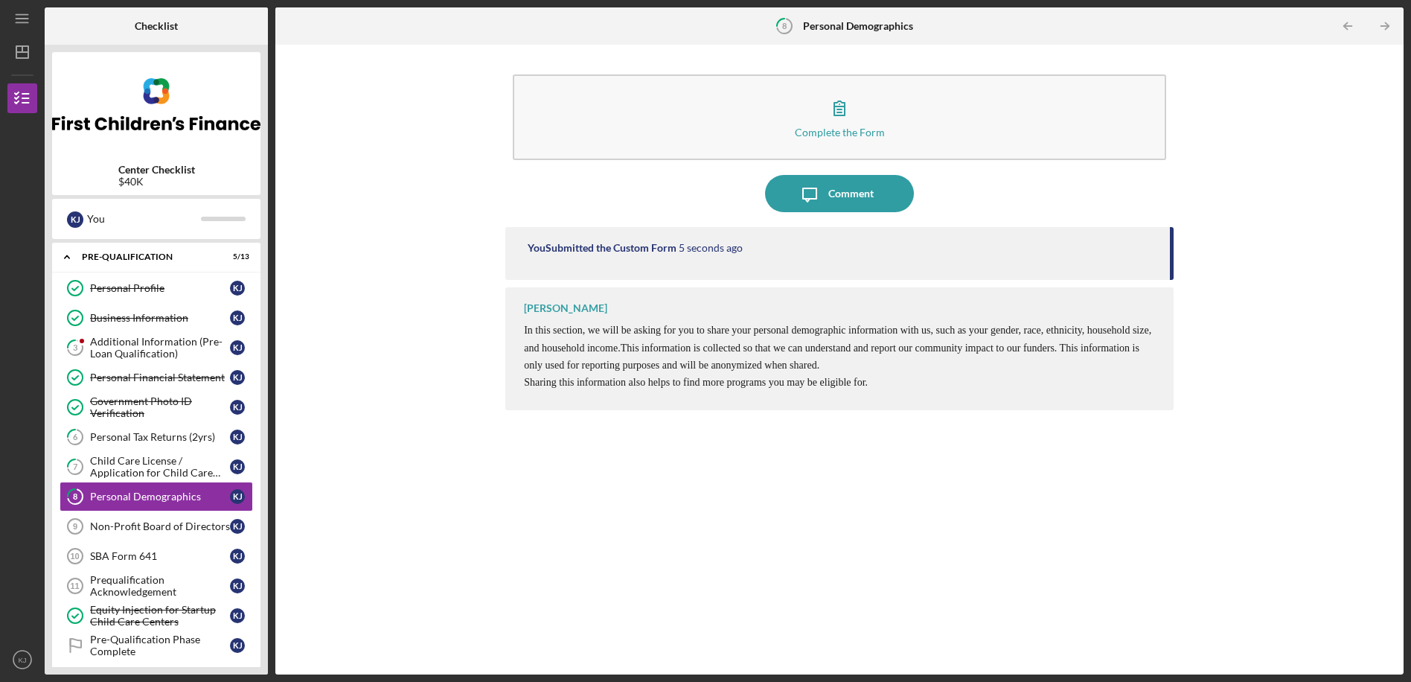
click at [1389, 28] on icon "Icon/Table Pagination Arrow" at bounding box center [1384, 26] width 33 height 33
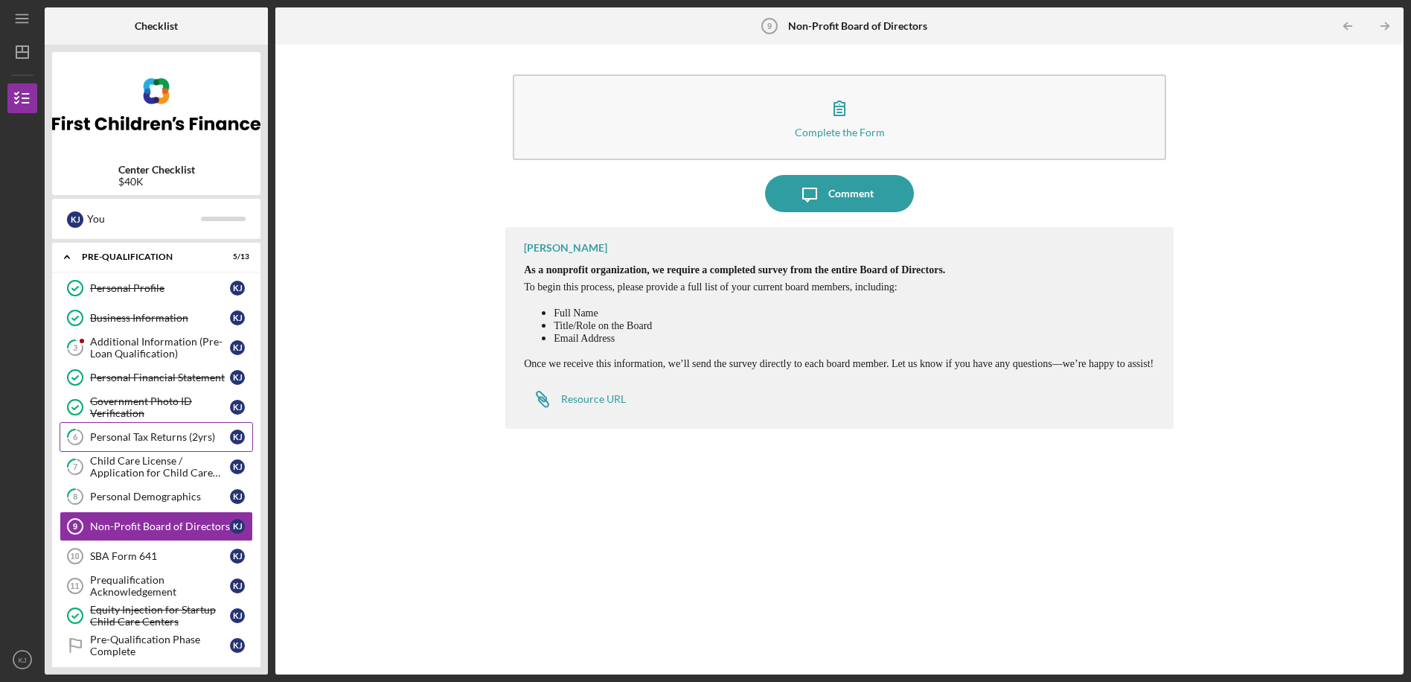
click at [155, 439] on div "Personal Tax Returns (2yrs)" at bounding box center [160, 437] width 140 height 12
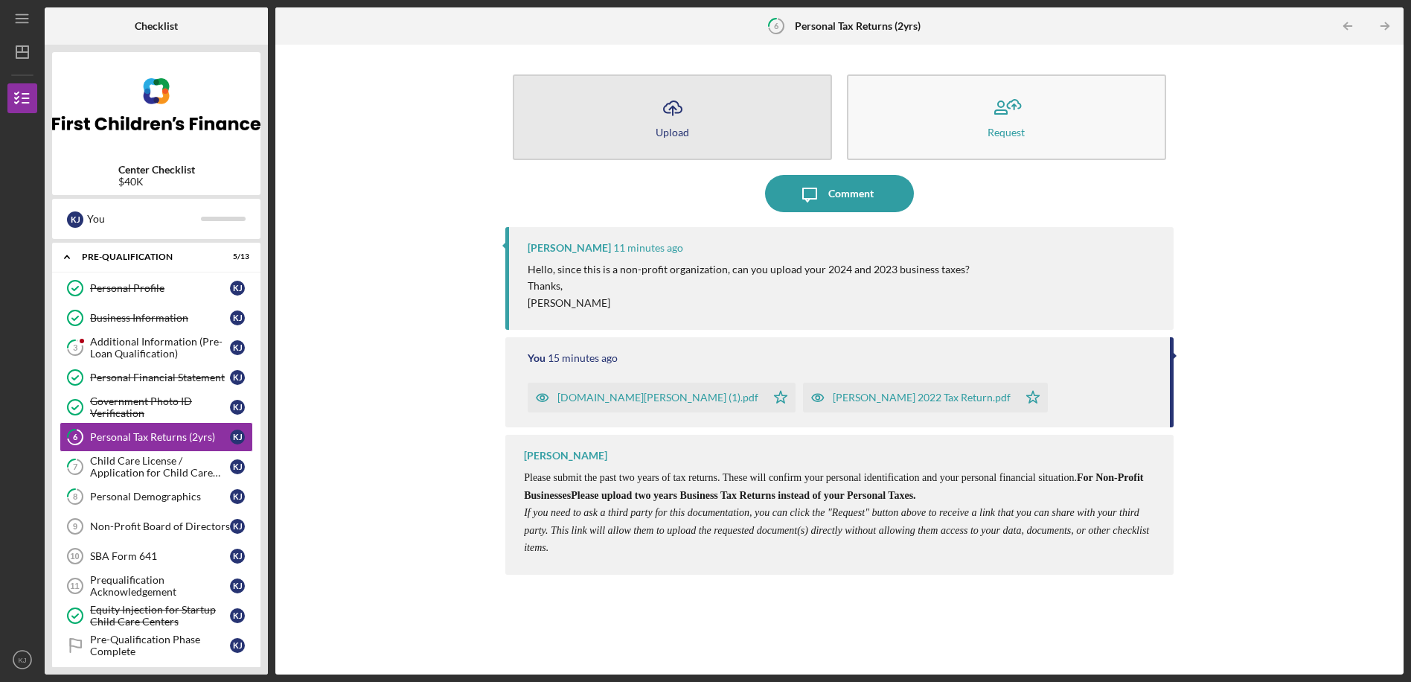
click at [711, 124] on button "Icon/Upload Upload" at bounding box center [672, 117] width 319 height 86
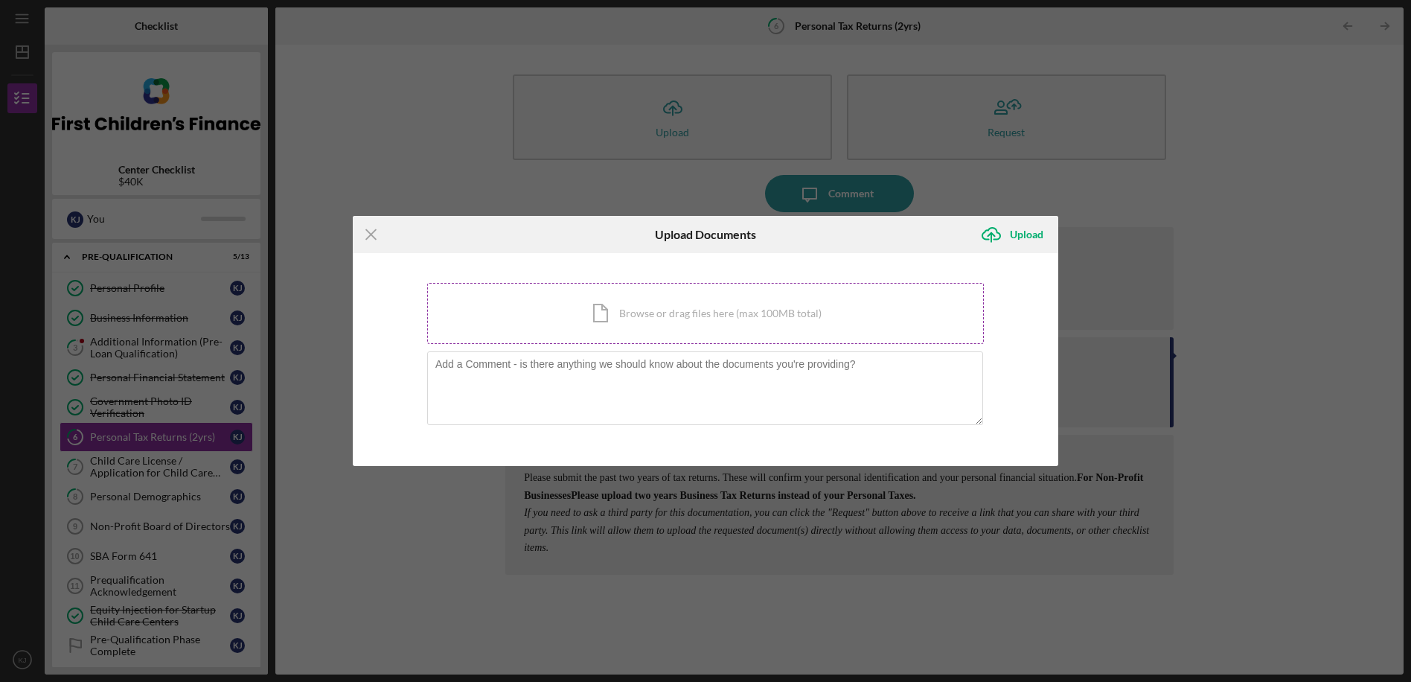
click at [607, 304] on div "Icon/Document Browse or drag files here (max 100MB total) Tap to choose files o…" at bounding box center [705, 313] width 557 height 61
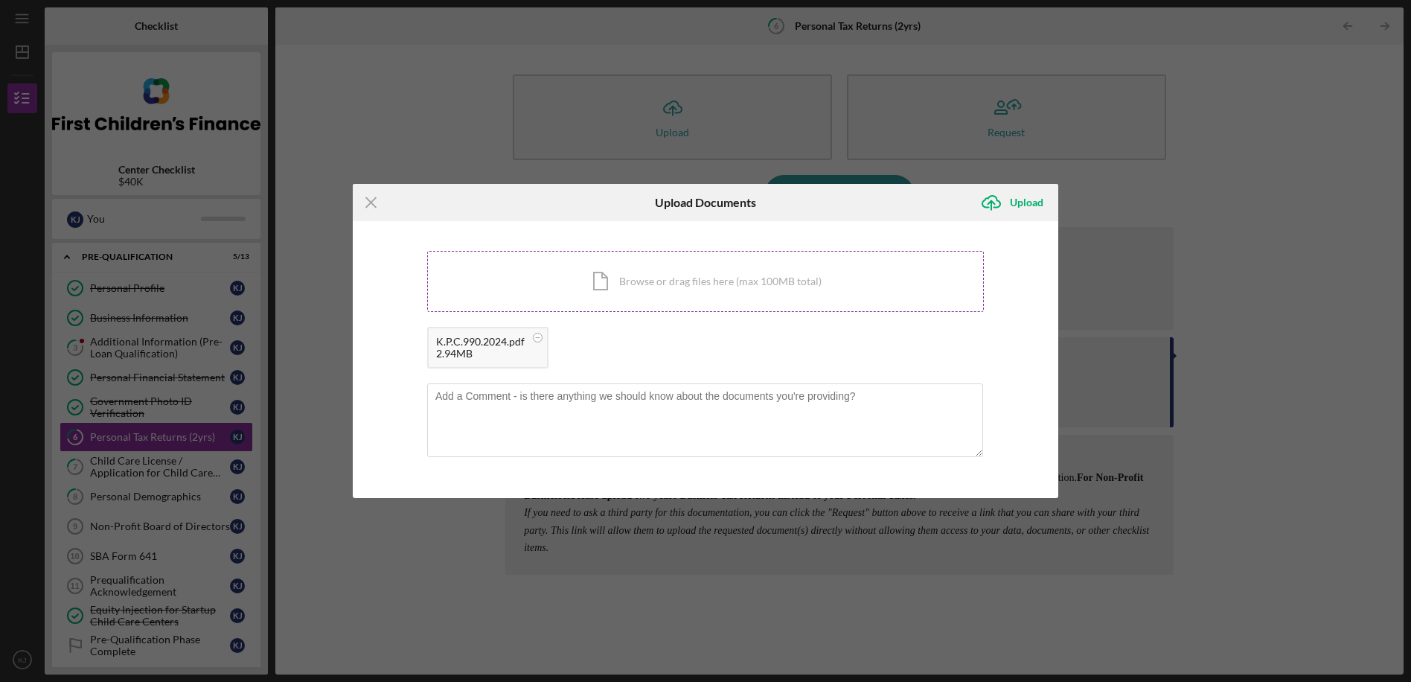
click at [665, 286] on div "Icon/Document Browse or drag files here (max 100MB total) Tap to choose files o…" at bounding box center [705, 281] width 557 height 61
click at [1020, 202] on div "Upload" at bounding box center [1026, 203] width 33 height 30
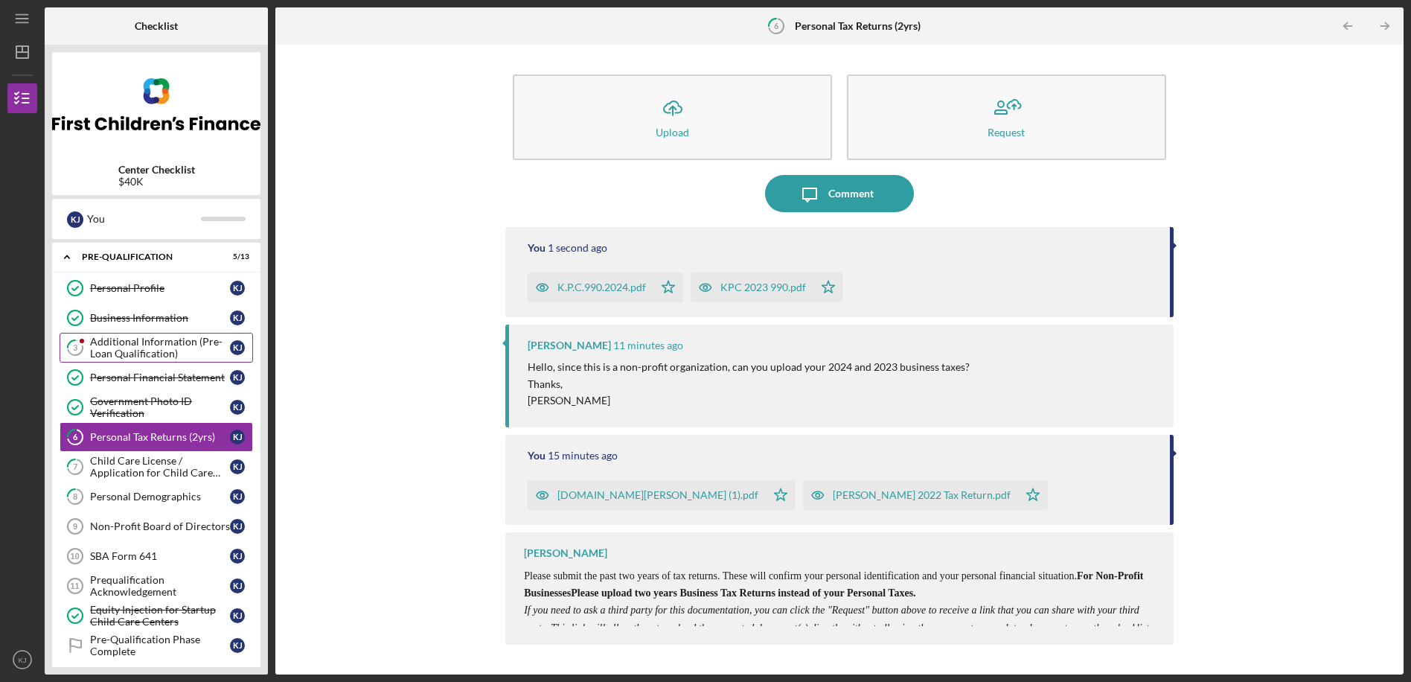
click at [115, 343] on div "Additional Information (Pre-Loan Qualification)" at bounding box center [160, 348] width 140 height 24
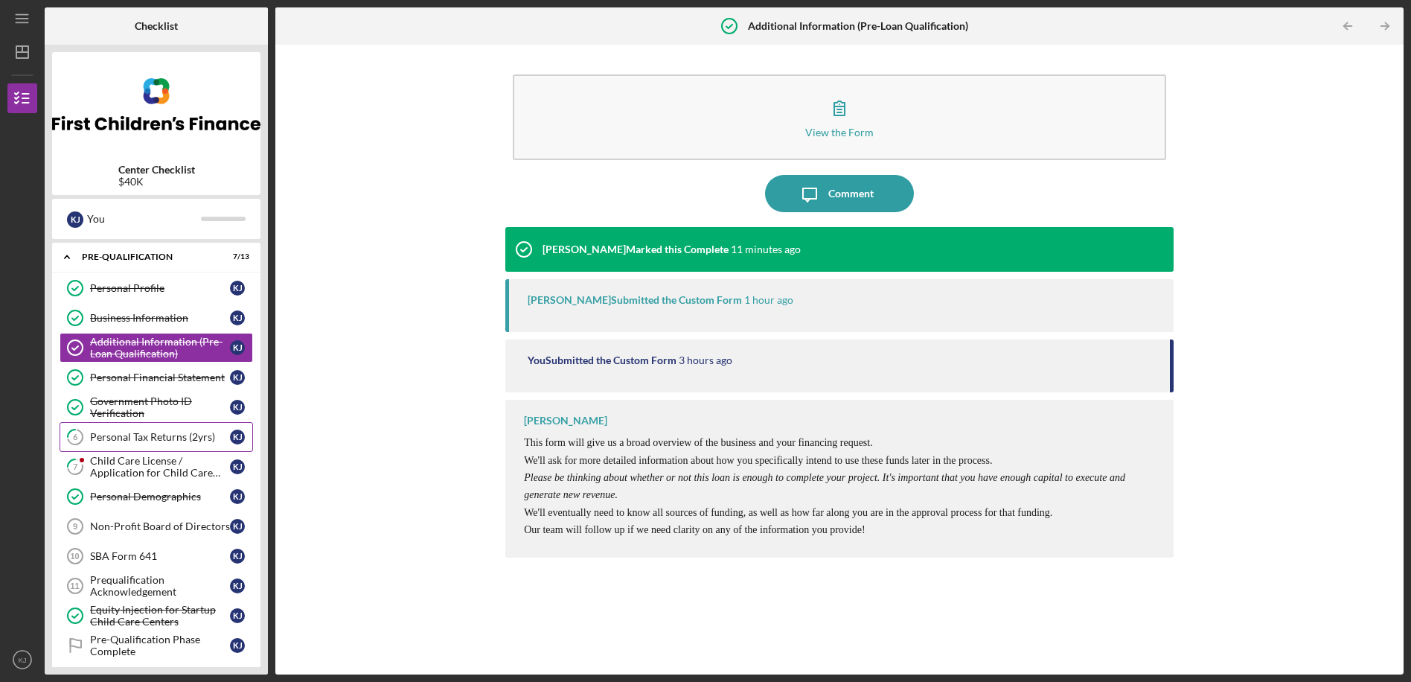
click at [151, 449] on link "6 Personal Tax Returns (2yrs) K J" at bounding box center [156, 437] width 193 height 30
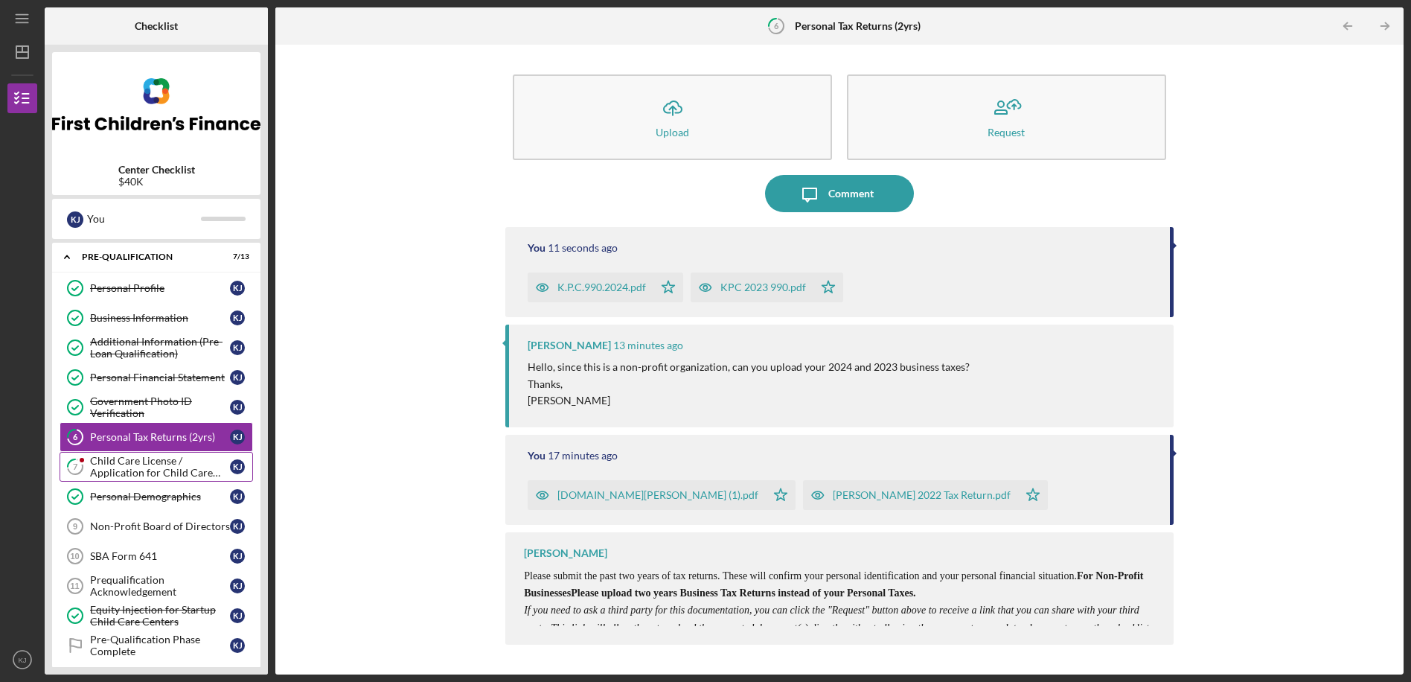
click at [149, 460] on div "Child Care License / Application for Child Care License" at bounding box center [160, 467] width 140 height 24
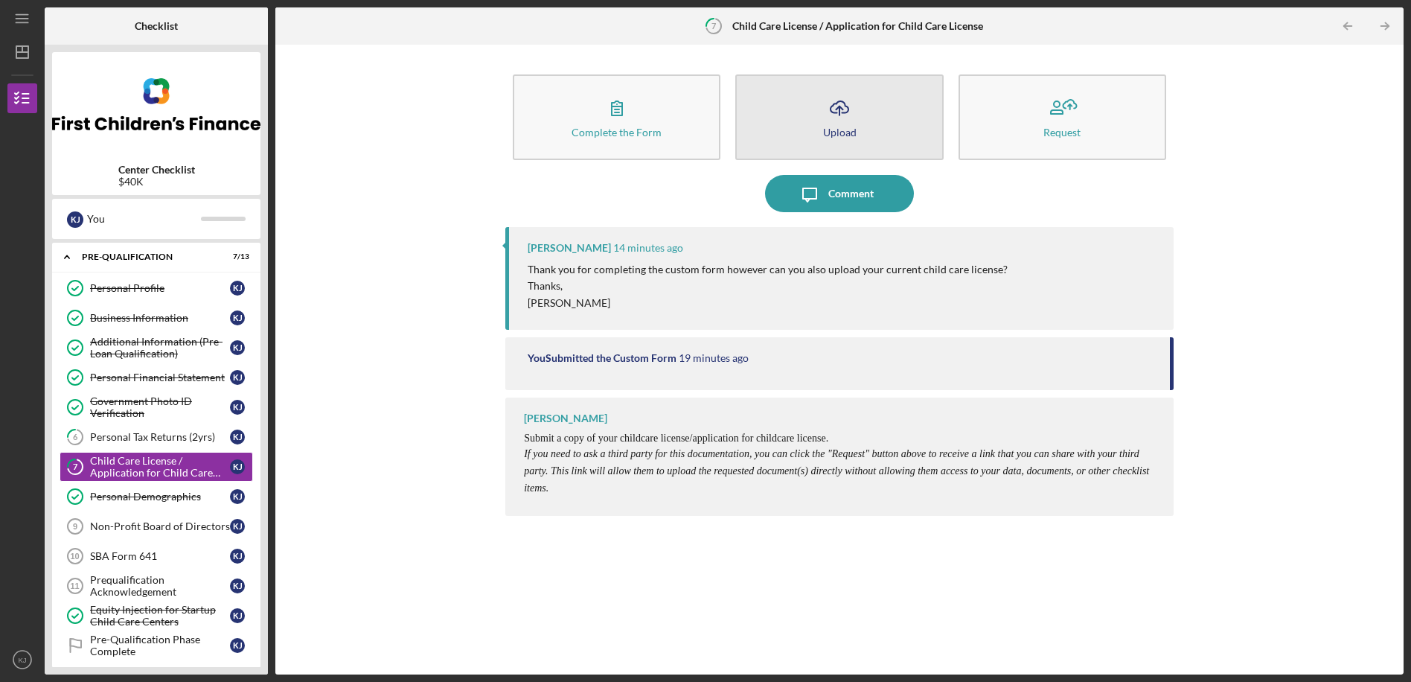
click at [829, 119] on icon "Icon/Upload" at bounding box center [839, 107] width 37 height 37
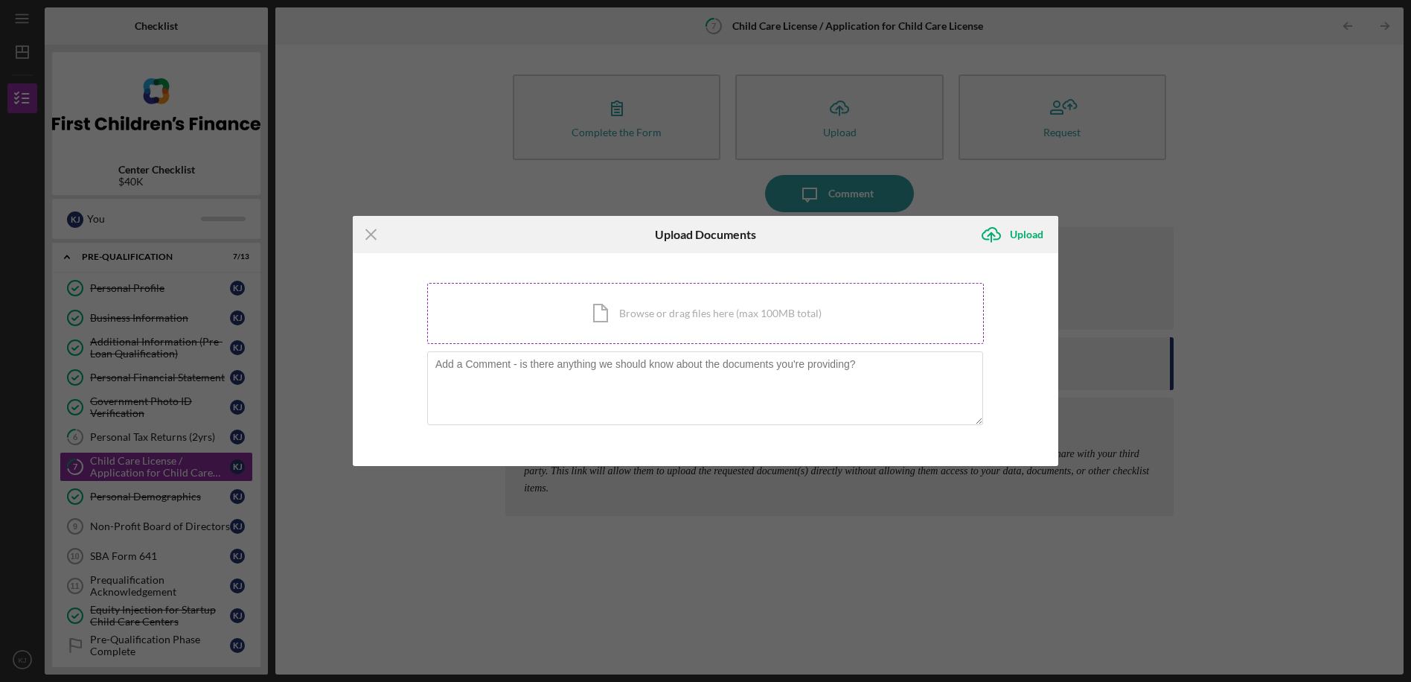
click at [647, 315] on div "Icon/Document Browse or drag files here (max 100MB total) Tap to choose files o…" at bounding box center [705, 313] width 557 height 61
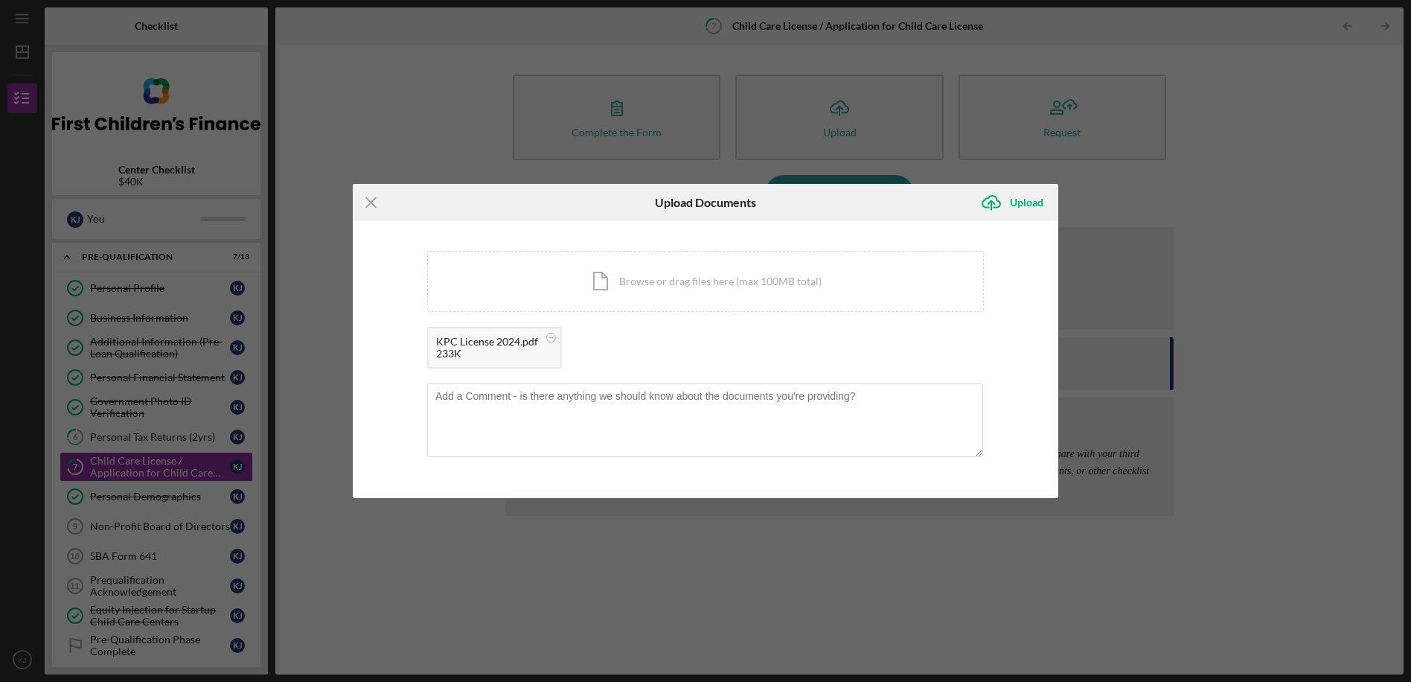
click at [484, 341] on div "KPC License 2024.pdf" at bounding box center [487, 342] width 102 height 12
click at [444, 356] on div "233K" at bounding box center [487, 354] width 102 height 12
click at [468, 339] on div "KPC License 2024.pdf" at bounding box center [487, 342] width 102 height 12
click at [515, 348] on div "KPC License 2024.pdf" at bounding box center [487, 342] width 102 height 12
click at [517, 345] on div "KPC License 2024.pdf" at bounding box center [487, 342] width 102 height 12
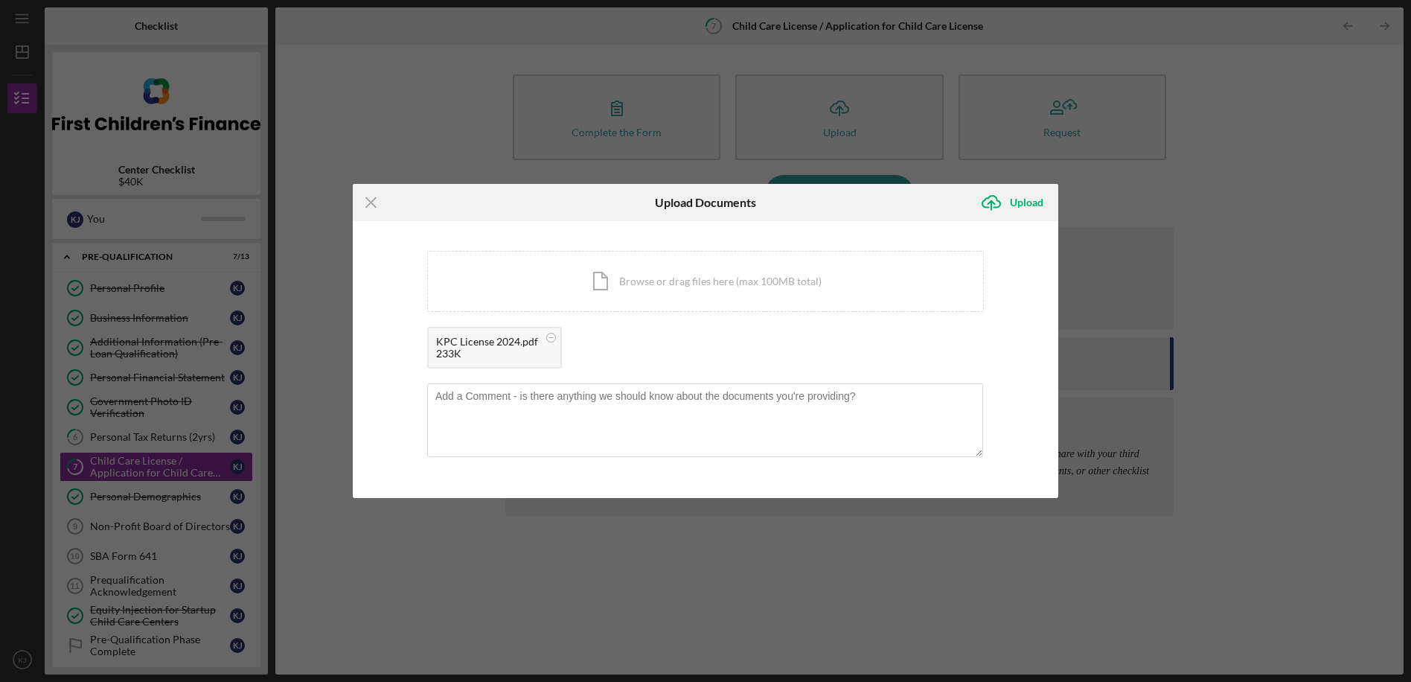
click at [464, 345] on div "KPC License 2024.pdf" at bounding box center [487, 342] width 102 height 12
click at [1028, 199] on div "Upload" at bounding box center [1026, 203] width 33 height 30
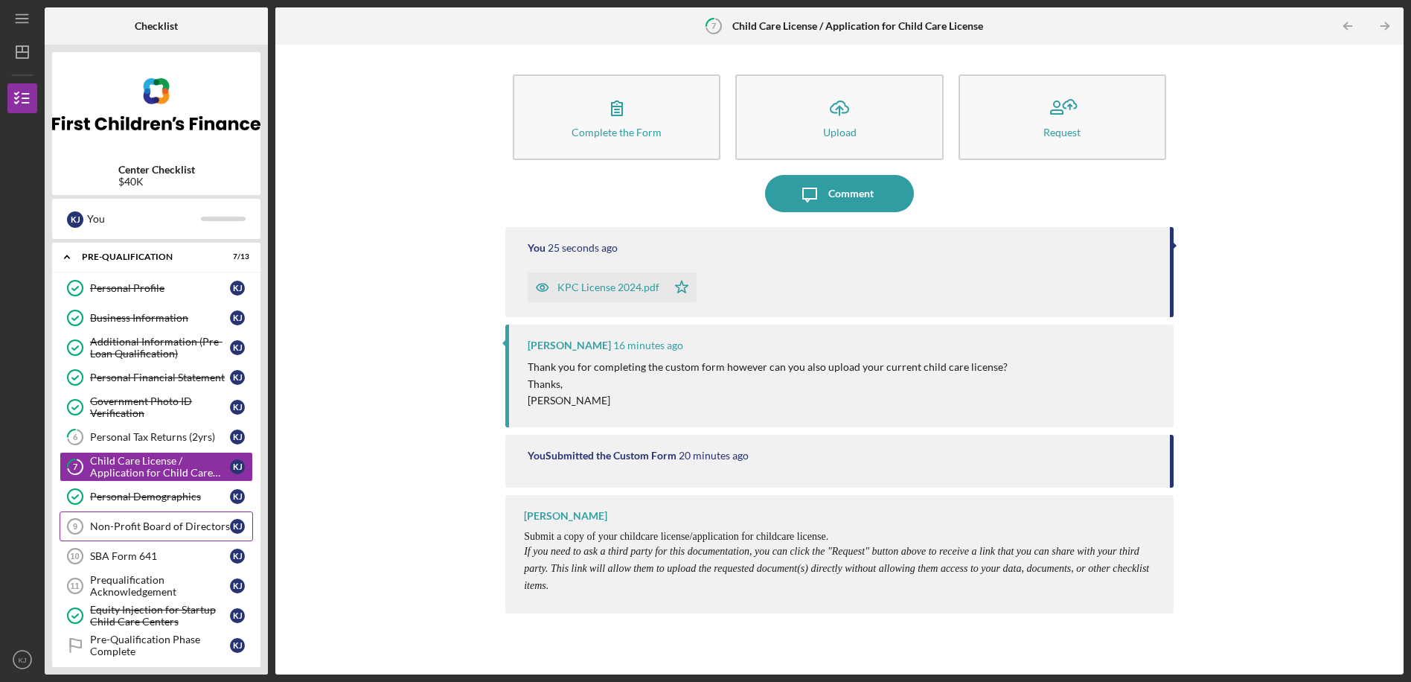
click at [103, 526] on div "Non-Profit Board of Directors" at bounding box center [160, 526] width 140 height 12
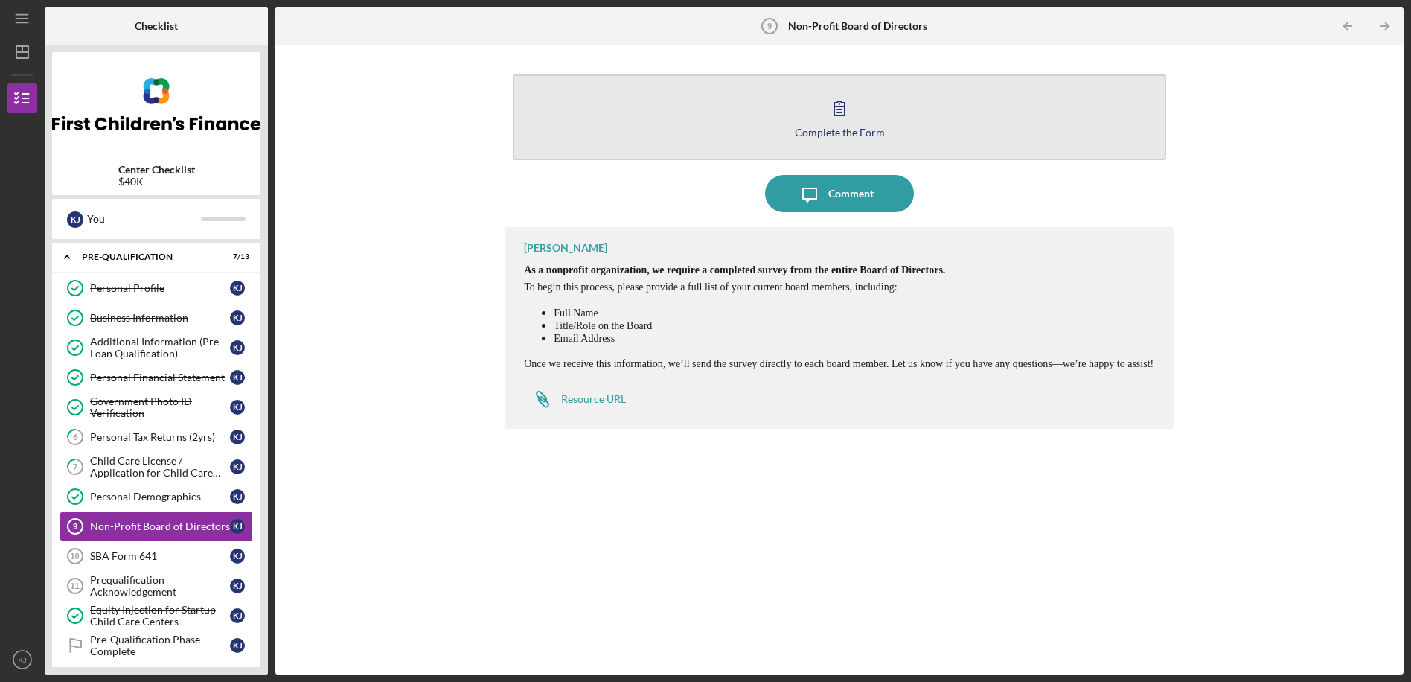
click at [847, 112] on icon "button" at bounding box center [839, 107] width 37 height 37
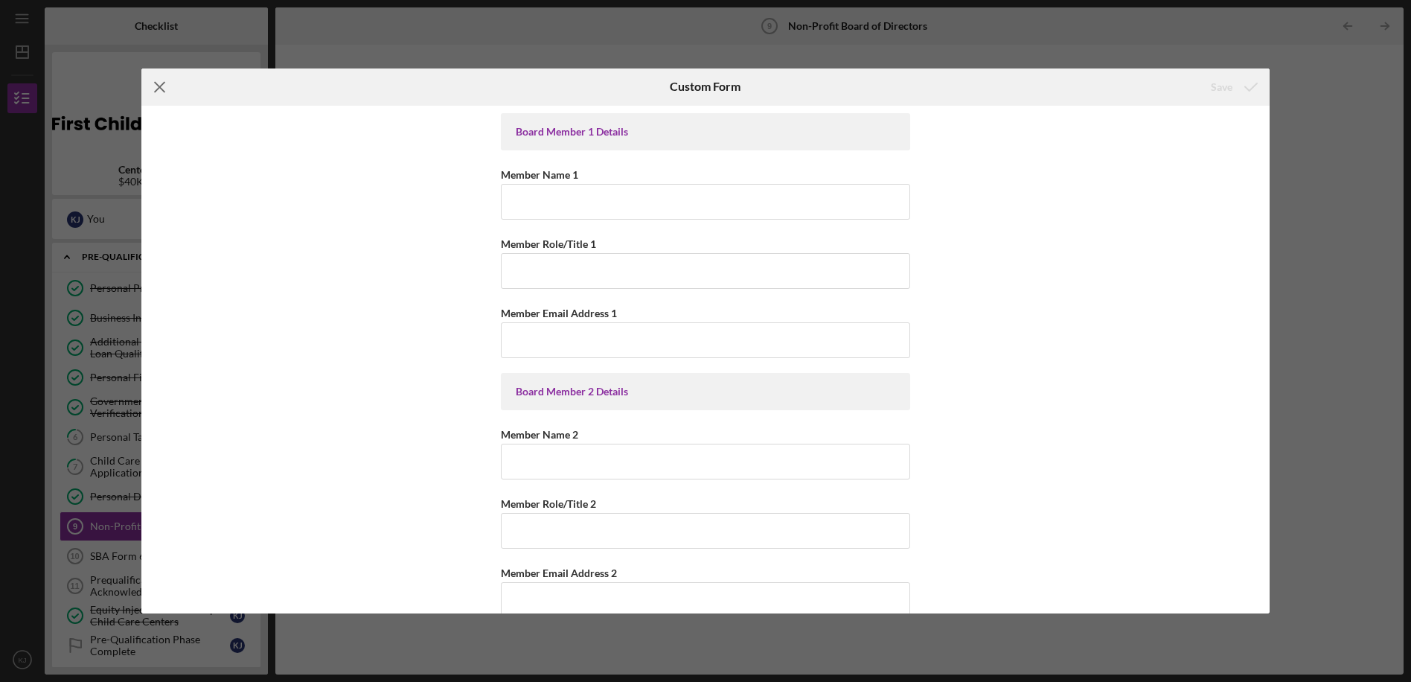
click at [162, 87] on icon "Icon/Menu Close" at bounding box center [159, 86] width 37 height 37
